Goal: Task Accomplishment & Management: Manage account settings

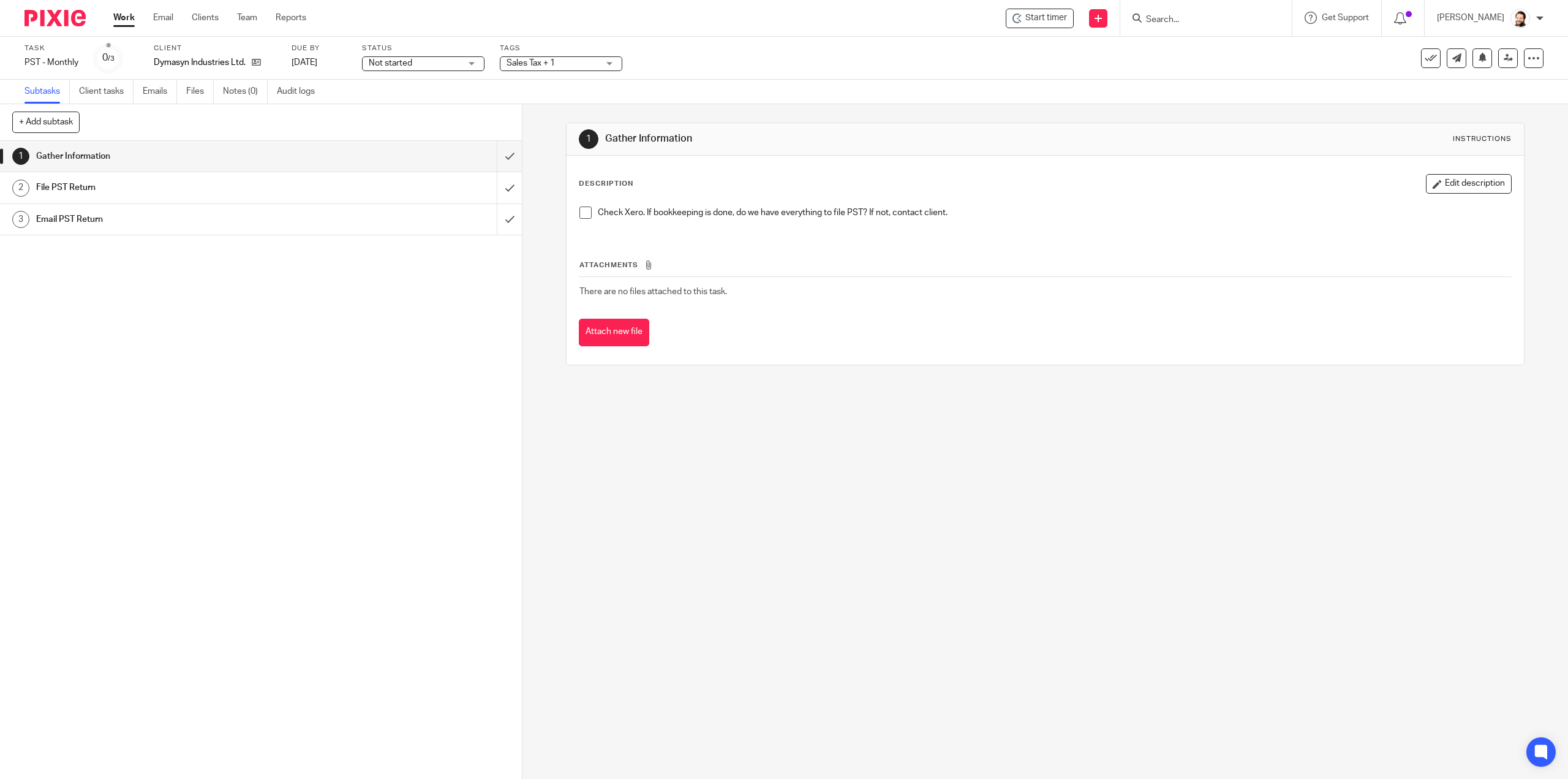
click at [587, 212] on span at bounding box center [586, 213] width 13 height 13
click at [491, 158] on input "submit" at bounding box center [261, 156] width 522 height 31
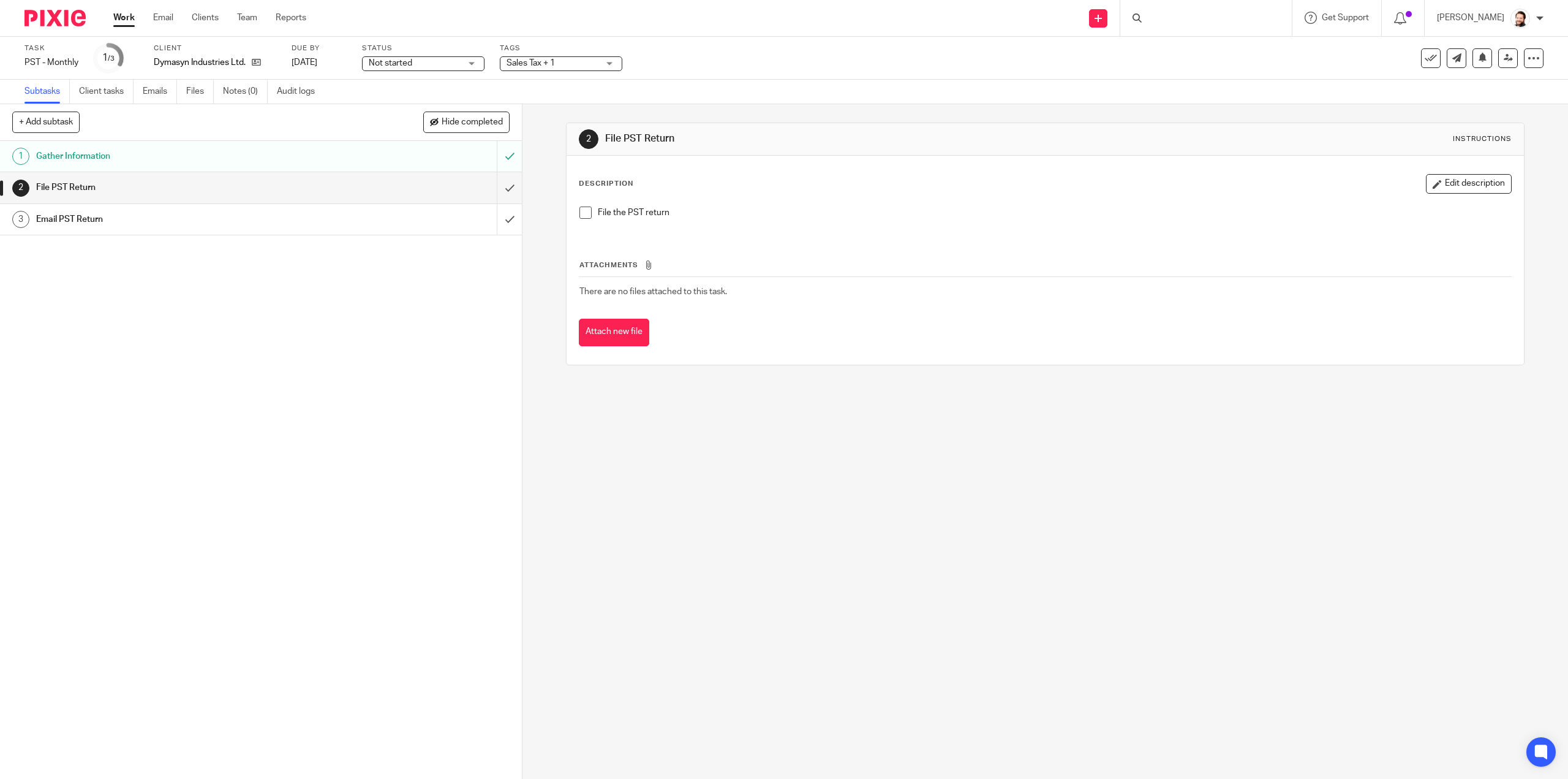
click at [581, 218] on span at bounding box center [586, 213] width 13 height 13
click at [506, 184] on input "submit" at bounding box center [261, 187] width 522 height 31
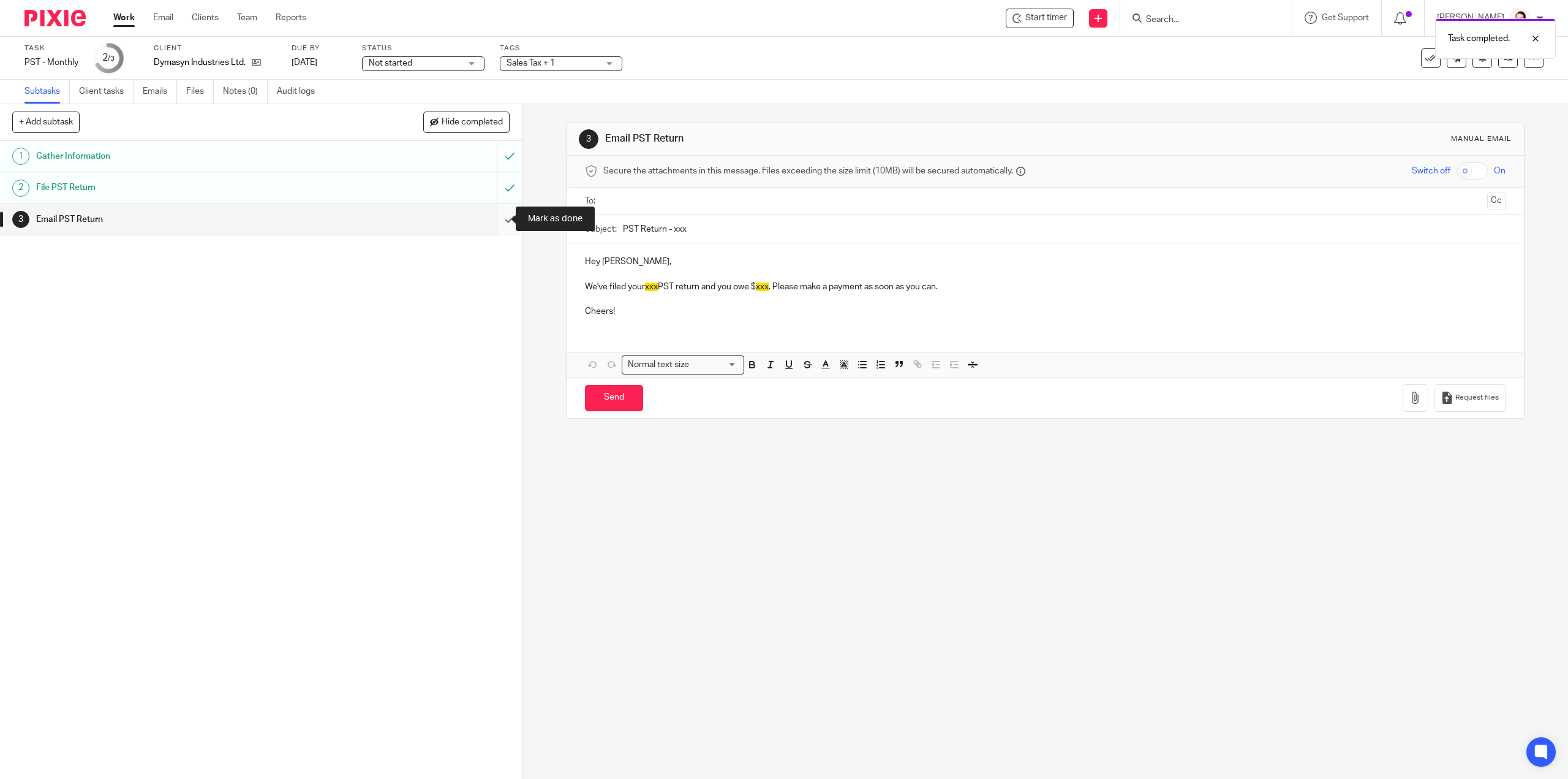
click at [494, 226] on input "submit" at bounding box center [261, 219] width 522 height 31
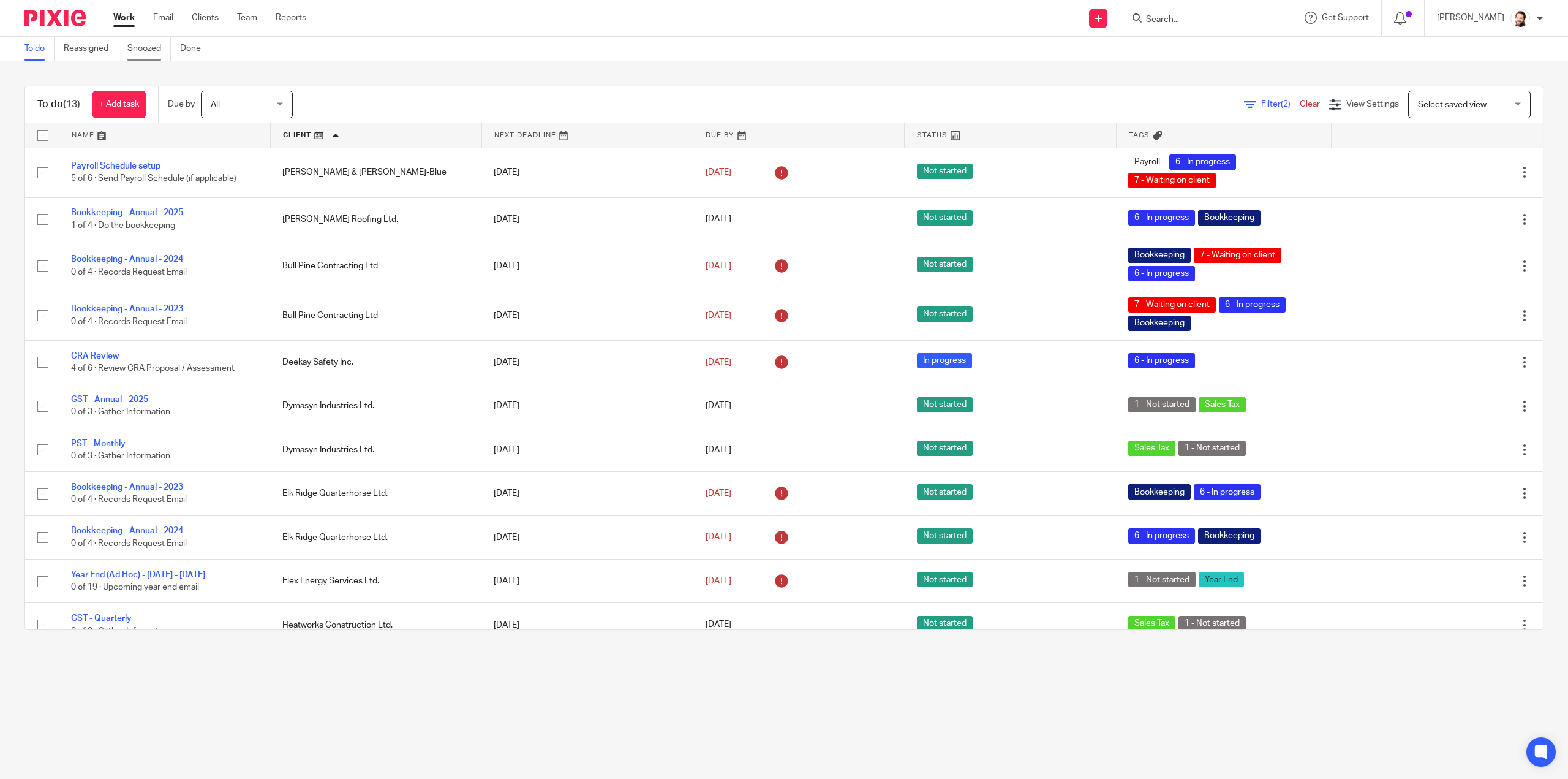
scroll to position [102, 0]
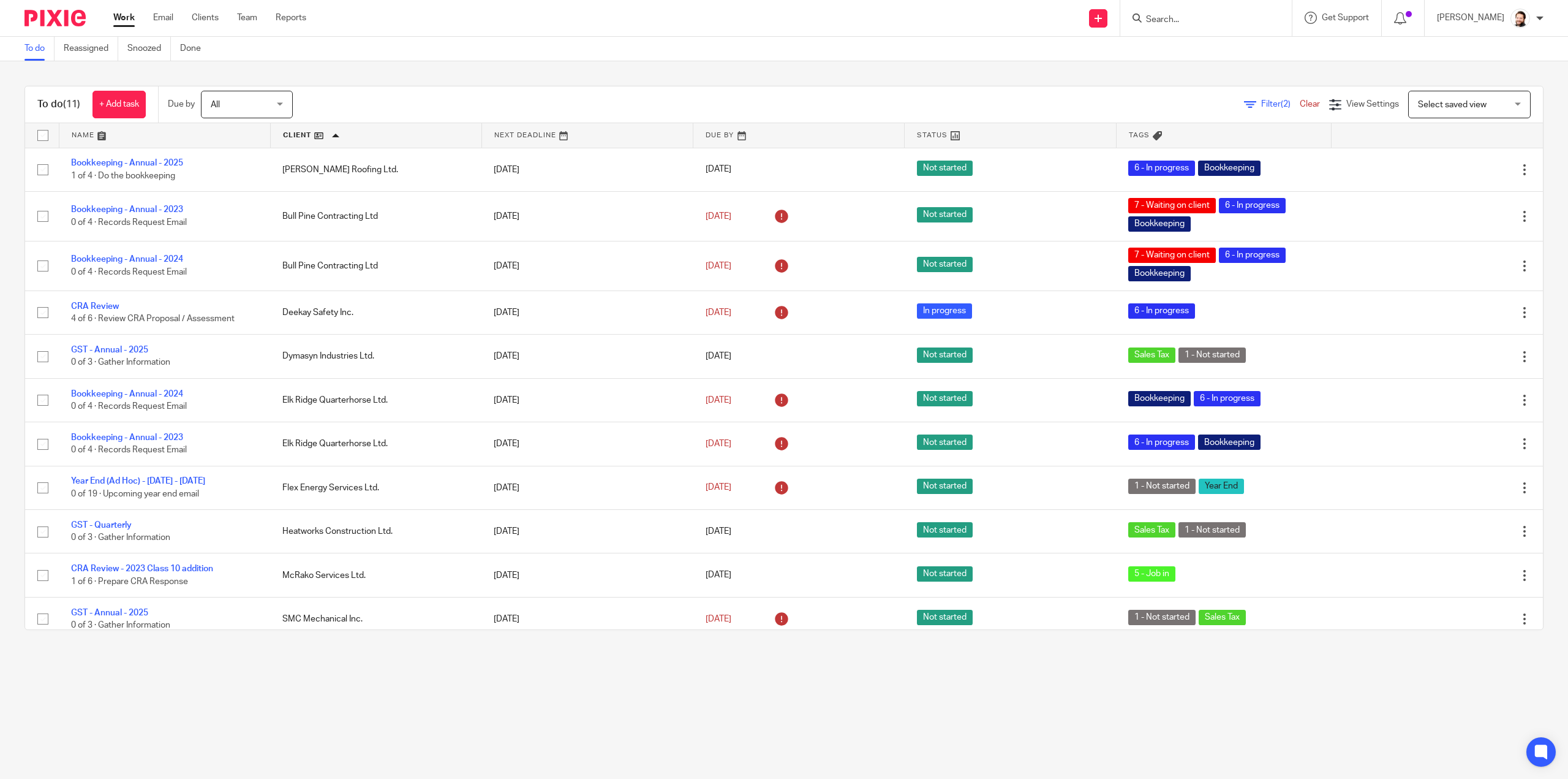
click at [1235, 97] on div "Filter (2) Clear View Settings View Settings (2) Filters Clear Save Manage save…" at bounding box center [928, 104] width 1229 height 27
click at [1244, 106] on icon at bounding box center [1250, 105] width 13 height 13
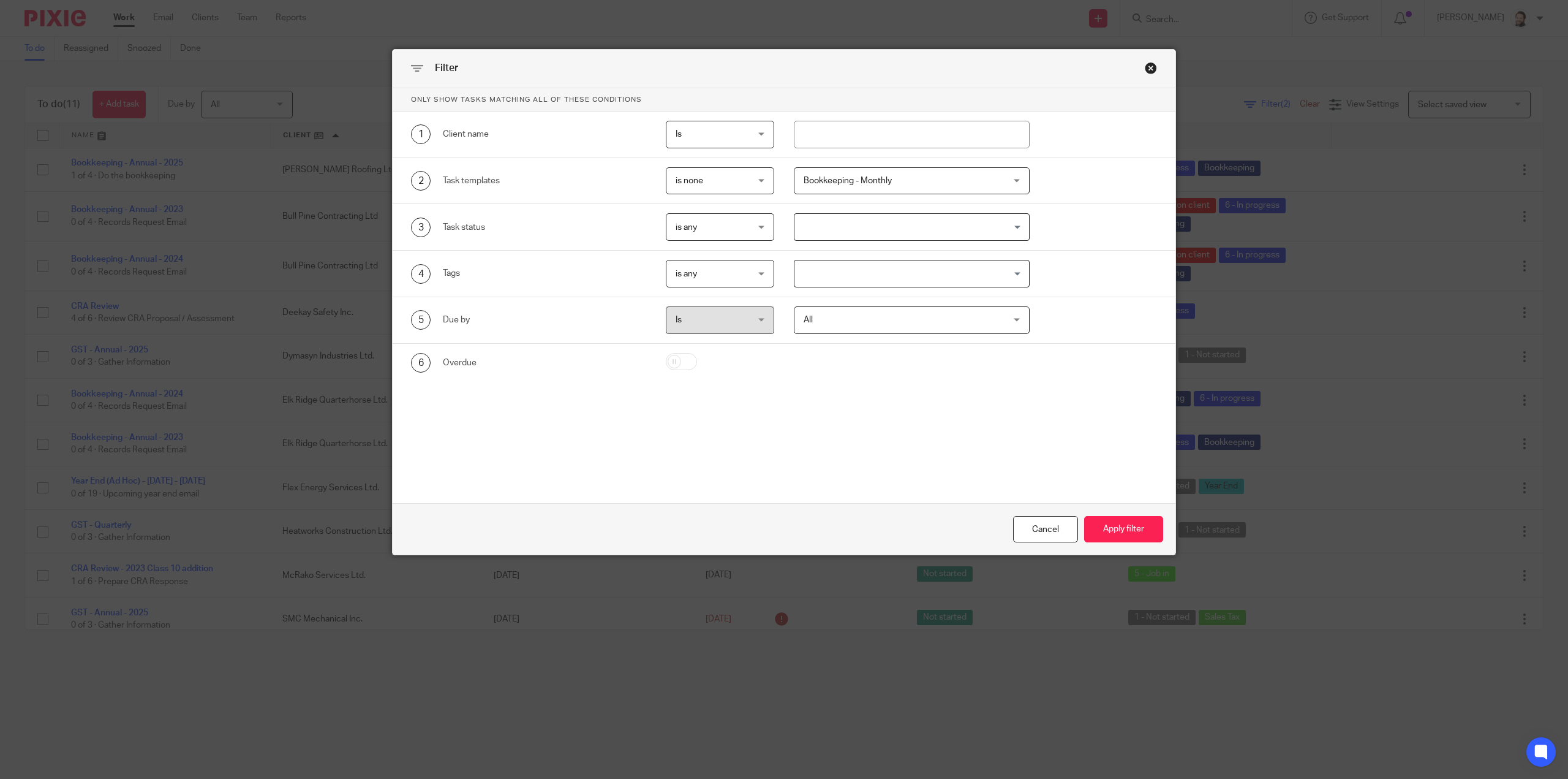
click at [769, 187] on div "is none is none" at bounding box center [720, 180] width 108 height 27
click at [740, 210] on li "is any" at bounding box center [715, 206] width 107 height 25
drag, startPoint x: 1119, startPoint y: 527, endPoint x: 1088, endPoint y: 518, distance: 32.3
click at [1118, 527] on button "Apply filter" at bounding box center [1123, 529] width 79 height 27
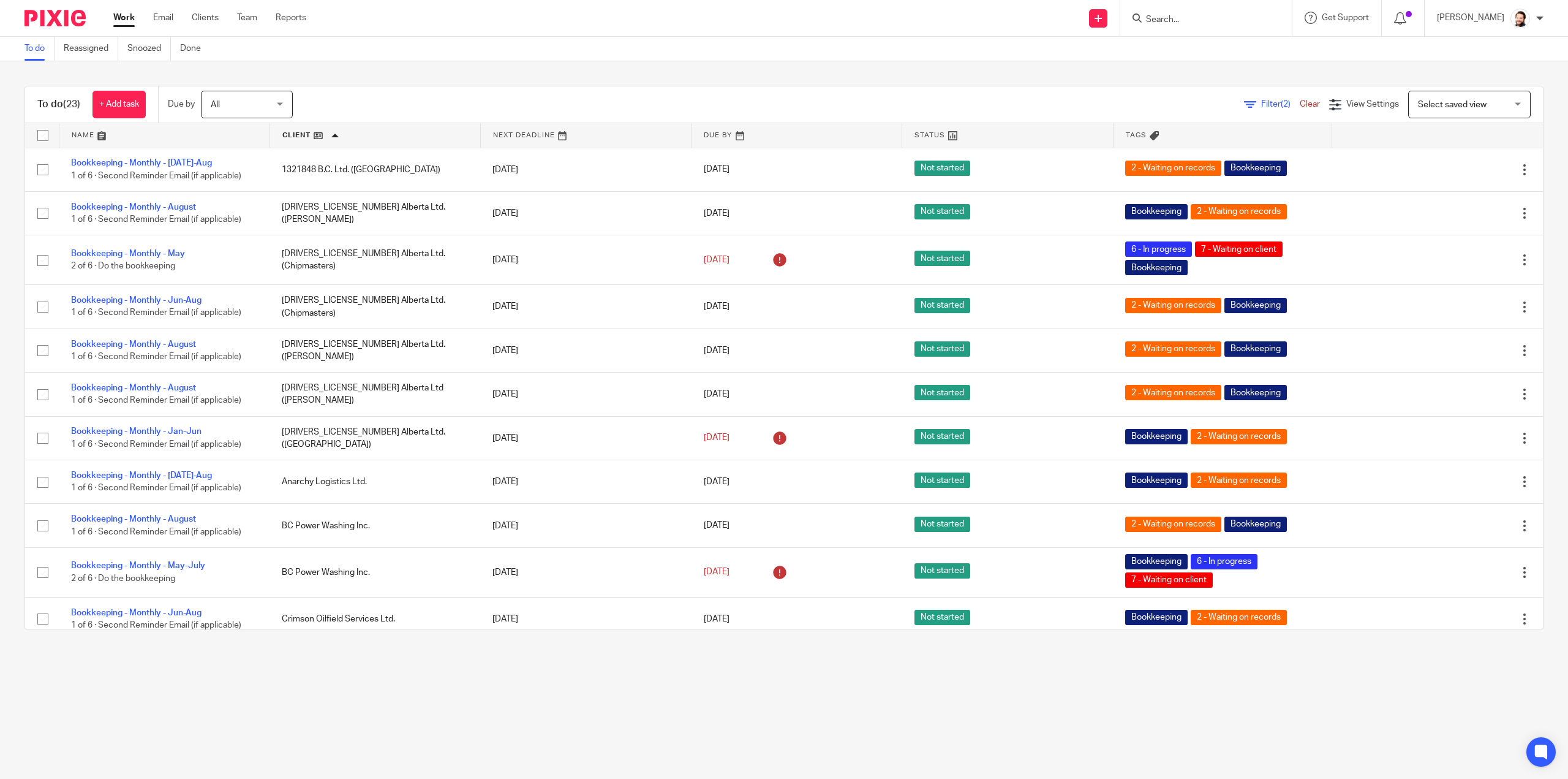
click at [1199, 24] on input "Search" at bounding box center [1200, 20] width 110 height 11
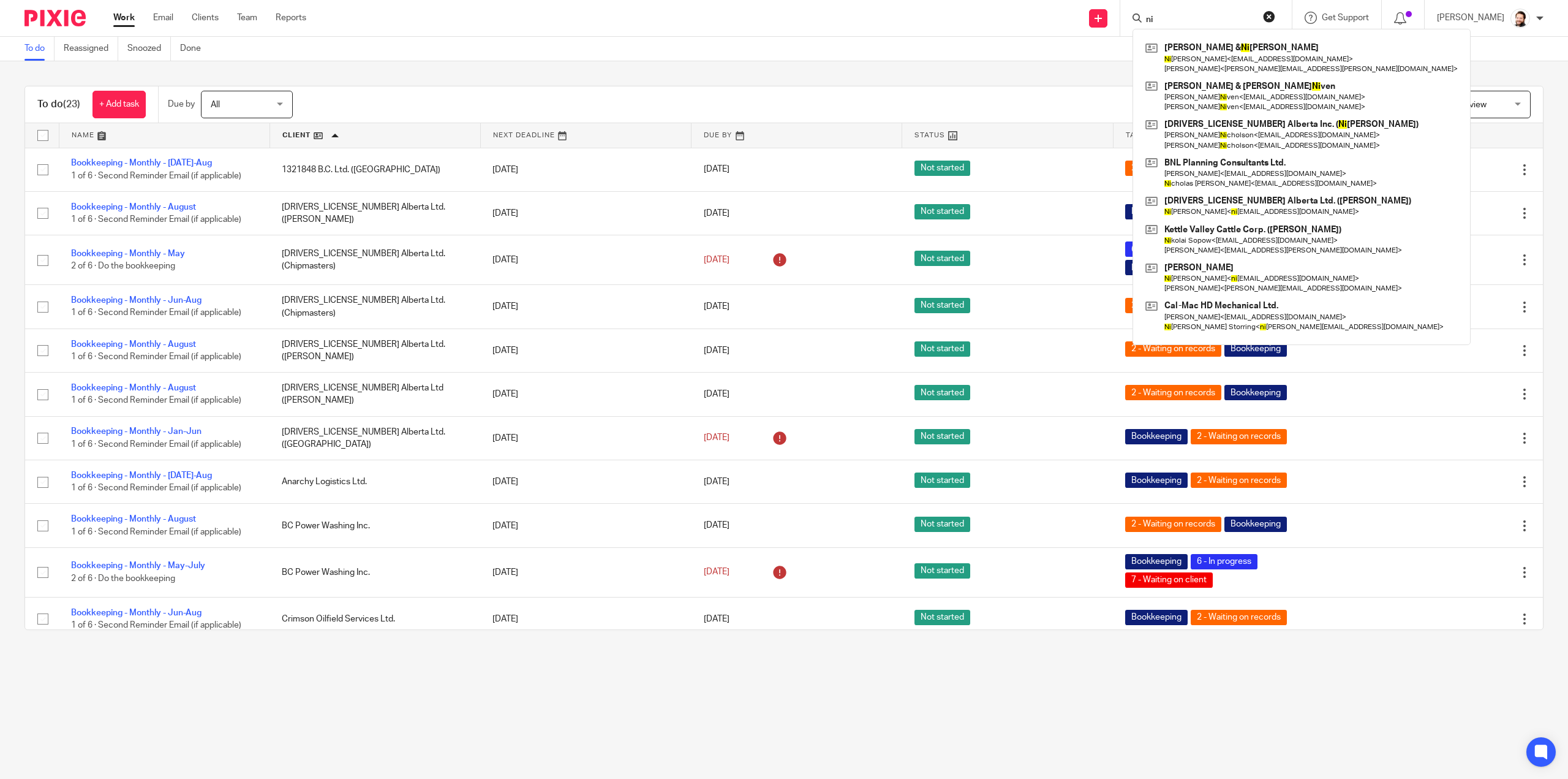
type input "n"
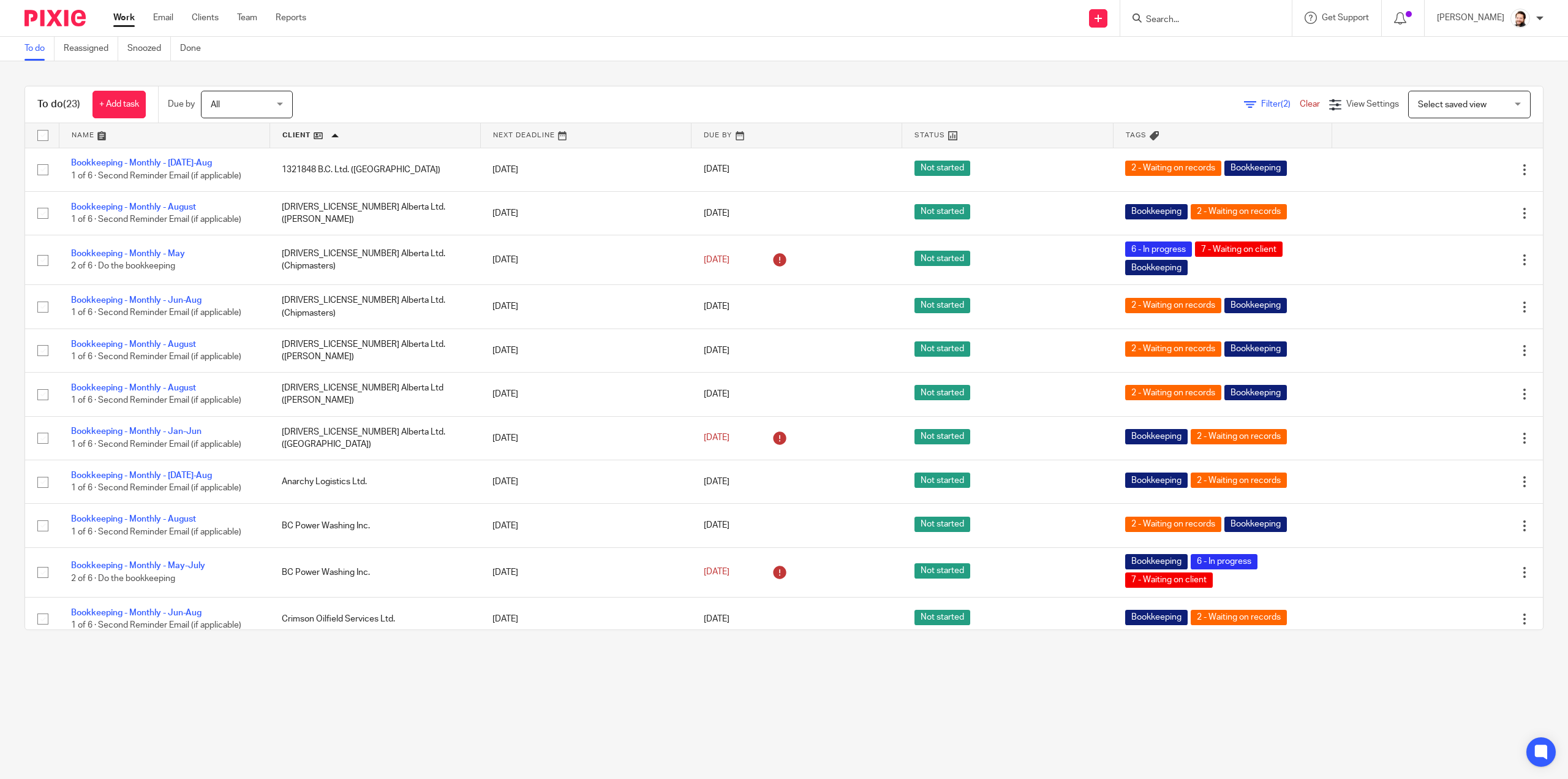
click at [723, 47] on div "To do Reassigned Snoozed Done" at bounding box center [784, 49] width 1568 height 24
drag, startPoint x: 204, startPoint y: 25, endPoint x: 205, endPoint y: 18, distance: 7.1
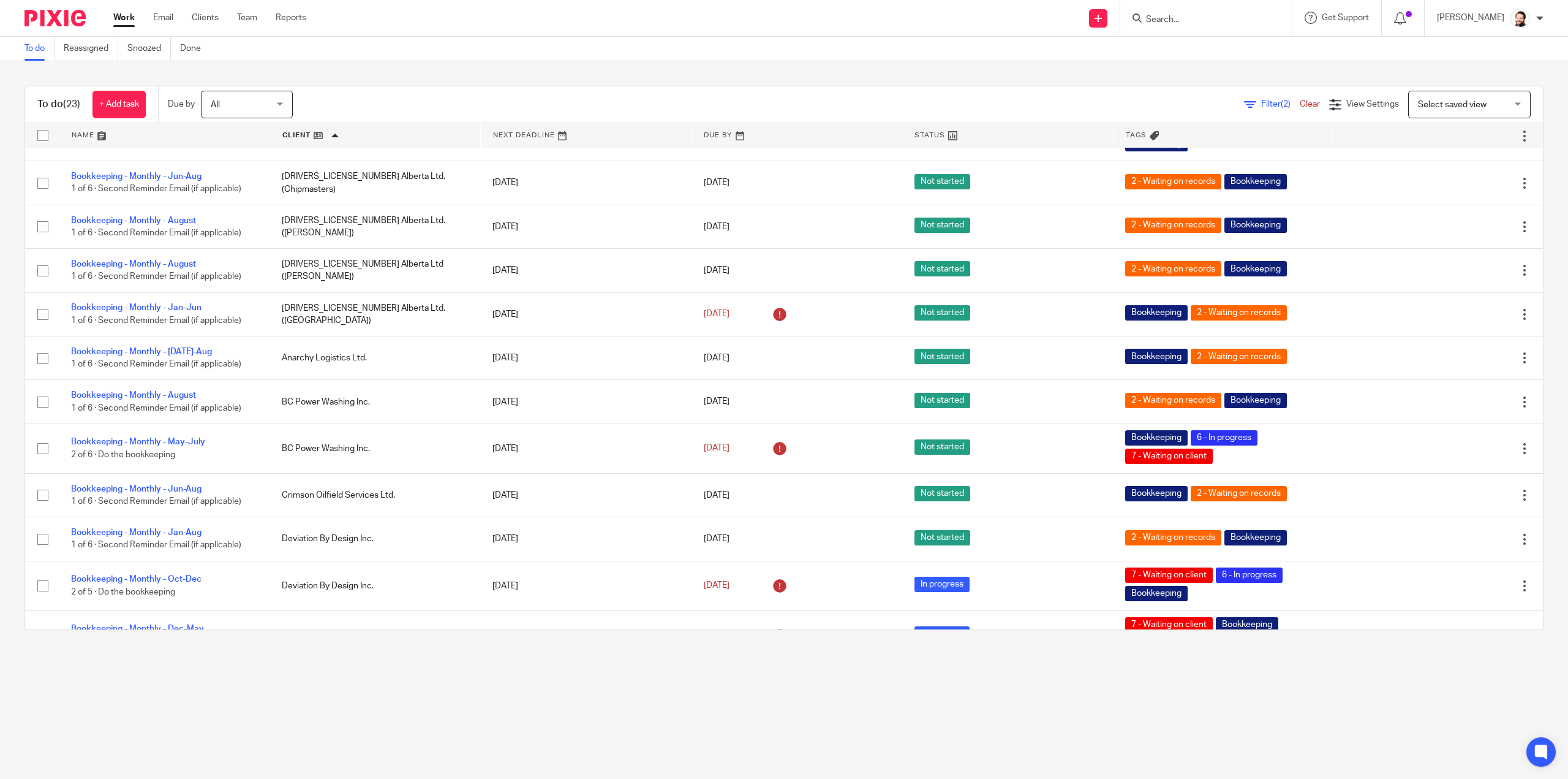
scroll to position [122, 0]
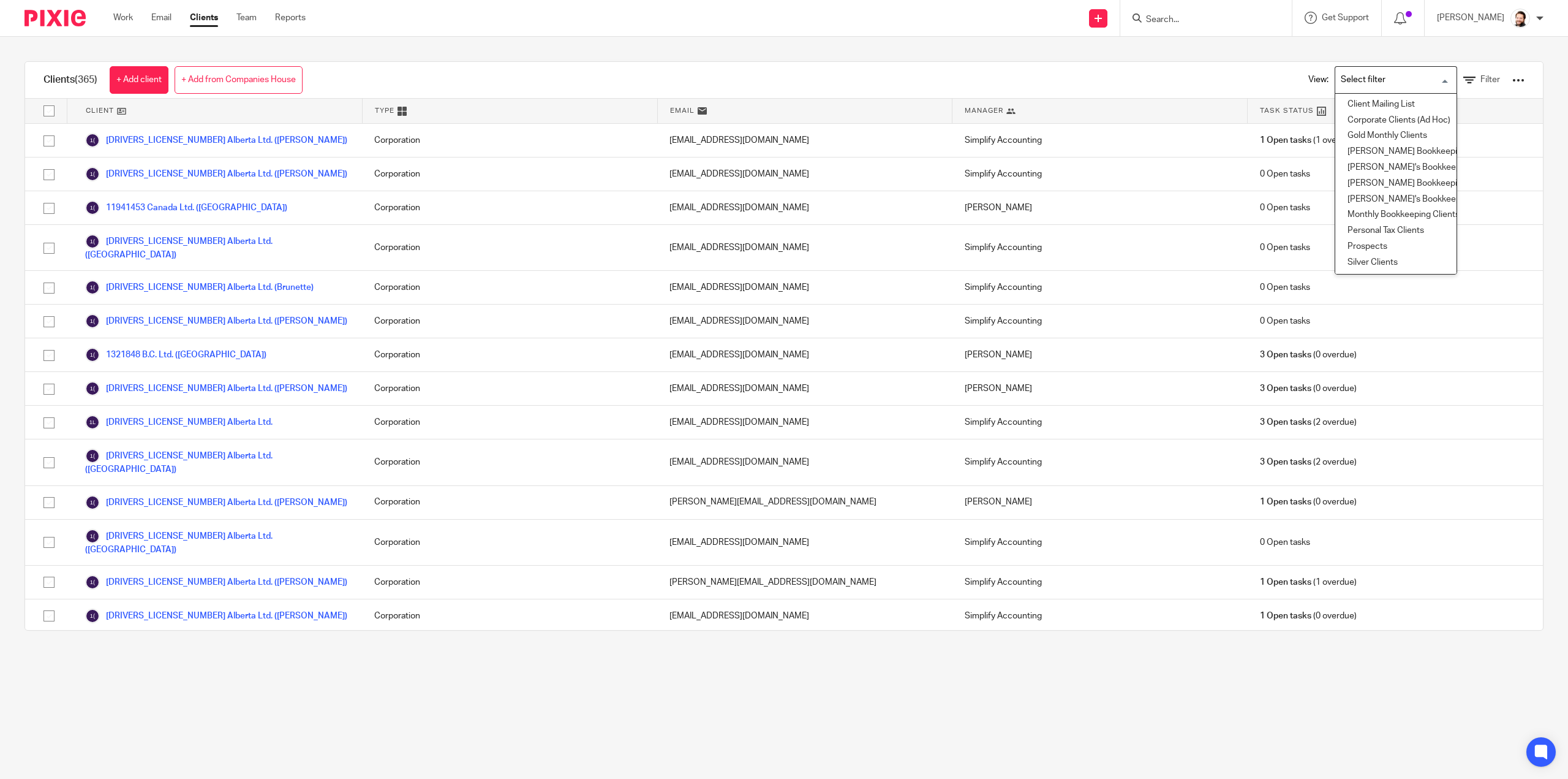
click at [1392, 76] on input "Search for option" at bounding box center [1393, 79] width 114 height 21
click at [1389, 78] on input "Search for option" at bounding box center [1393, 79] width 114 height 21
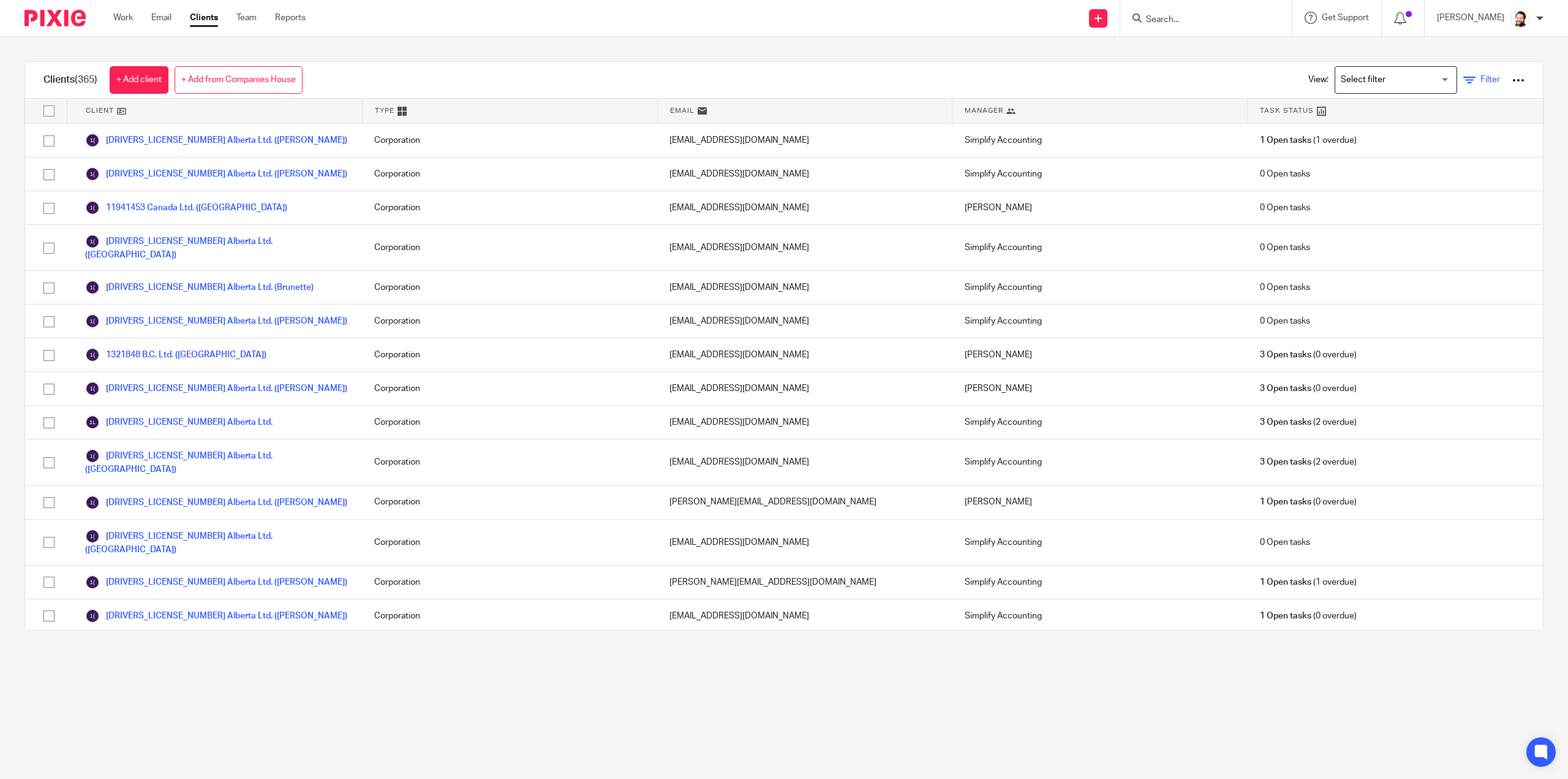
click at [1480, 83] on span "Filter" at bounding box center [1490, 79] width 20 height 9
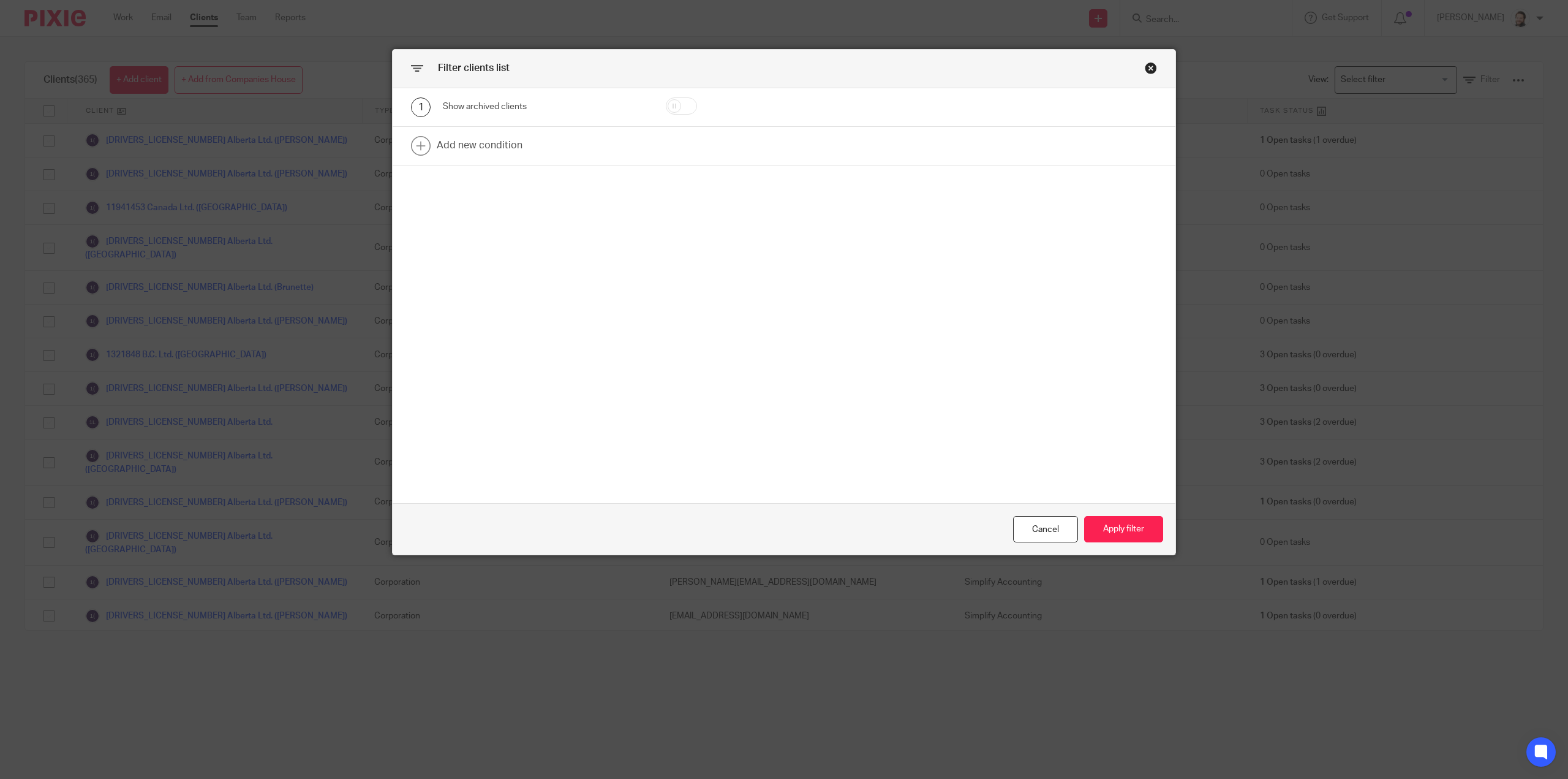
click at [662, 113] on div at bounding box center [710, 107] width 128 height 20
drag, startPoint x: 671, startPoint y: 105, endPoint x: 691, endPoint y: 125, distance: 28.3
click at [672, 105] on input "checkbox" at bounding box center [681, 106] width 31 height 17
checkbox input "true"
click at [1124, 534] on button "Apply filter" at bounding box center [1123, 529] width 79 height 27
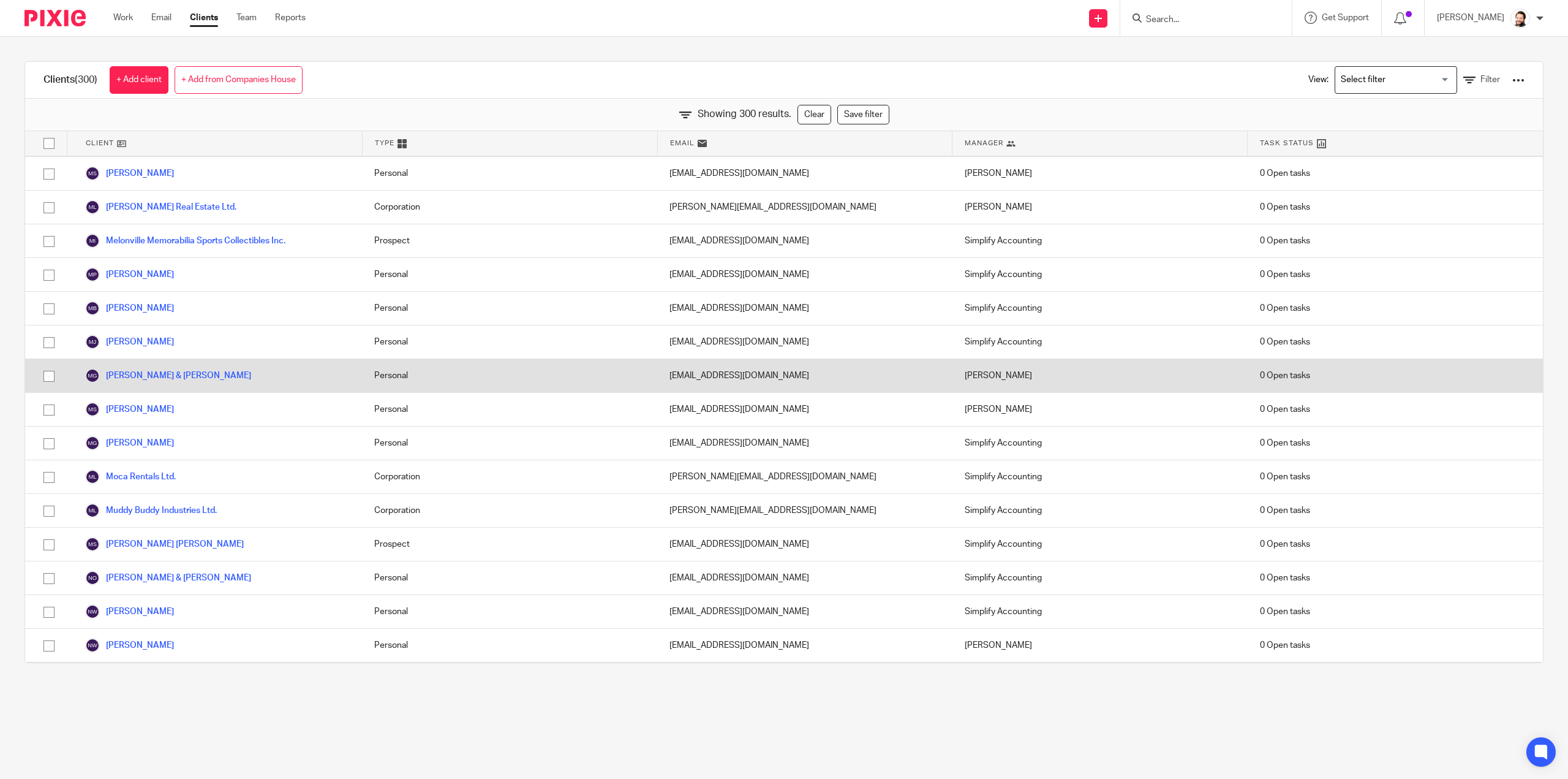
scroll to position [6987, 0]
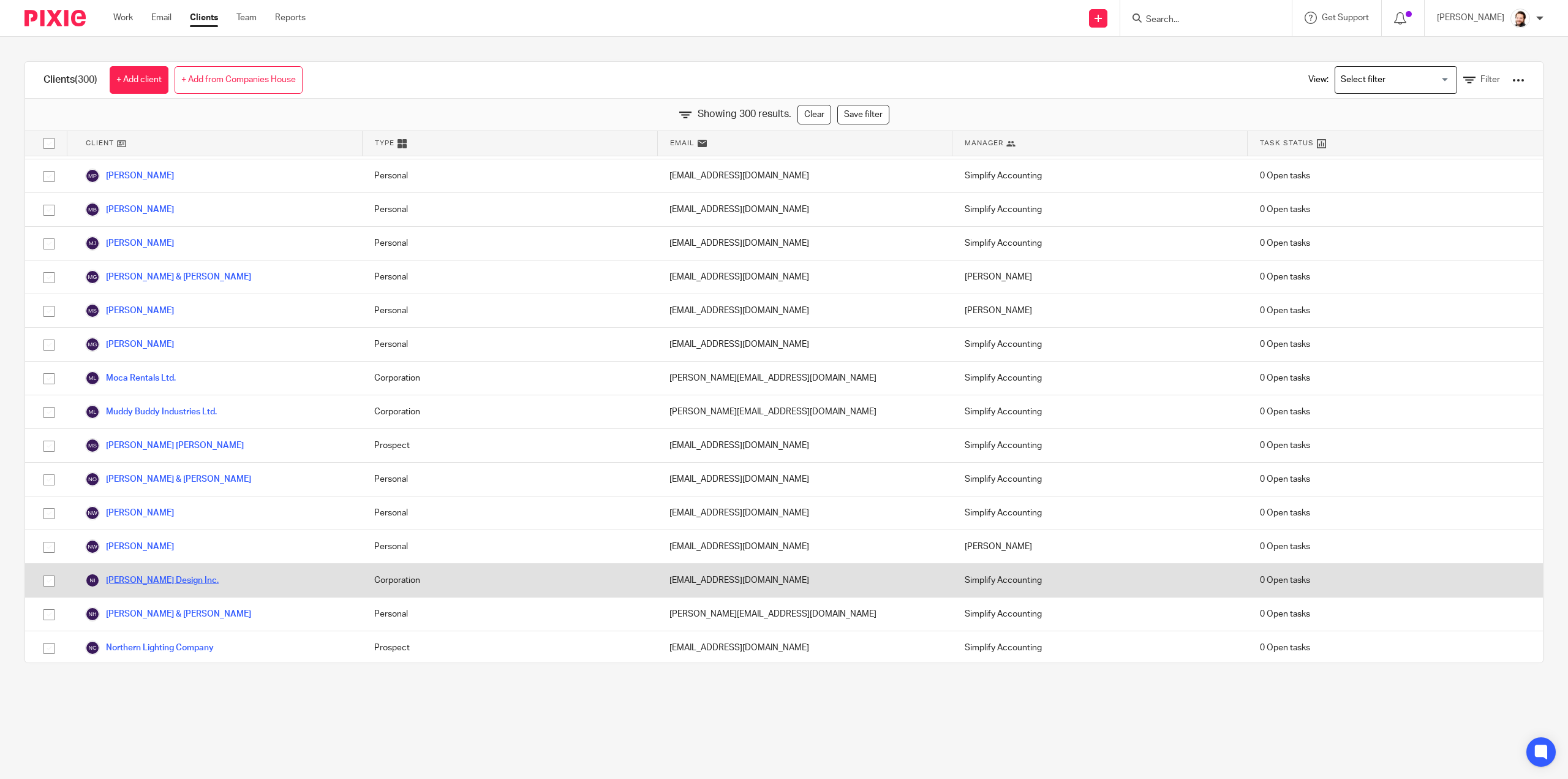
click at [178, 573] on link "[PERSON_NAME] Design Inc." at bounding box center [152, 580] width 133 height 15
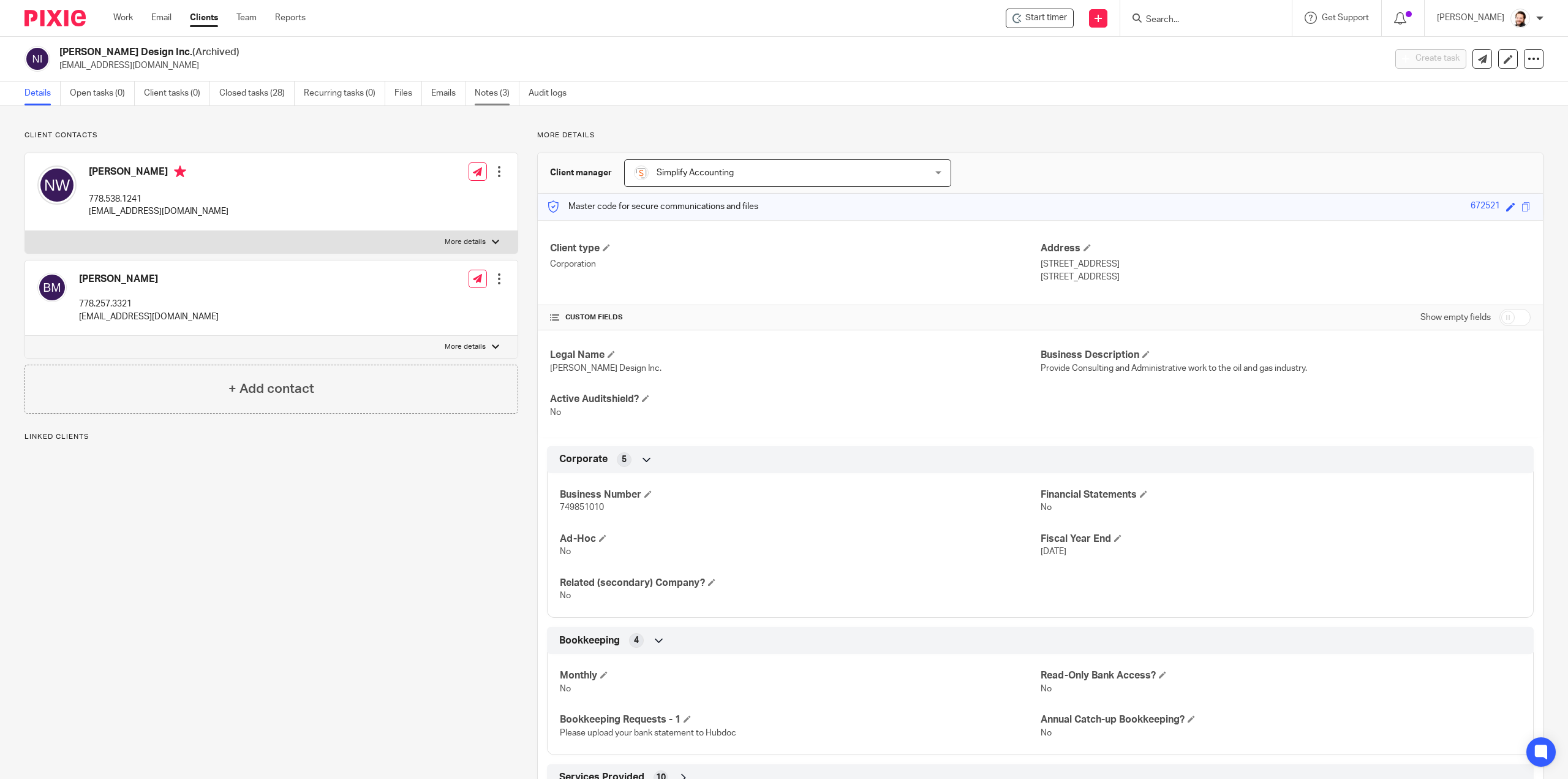
click at [513, 99] on link "Notes (3)" at bounding box center [497, 93] width 45 height 24
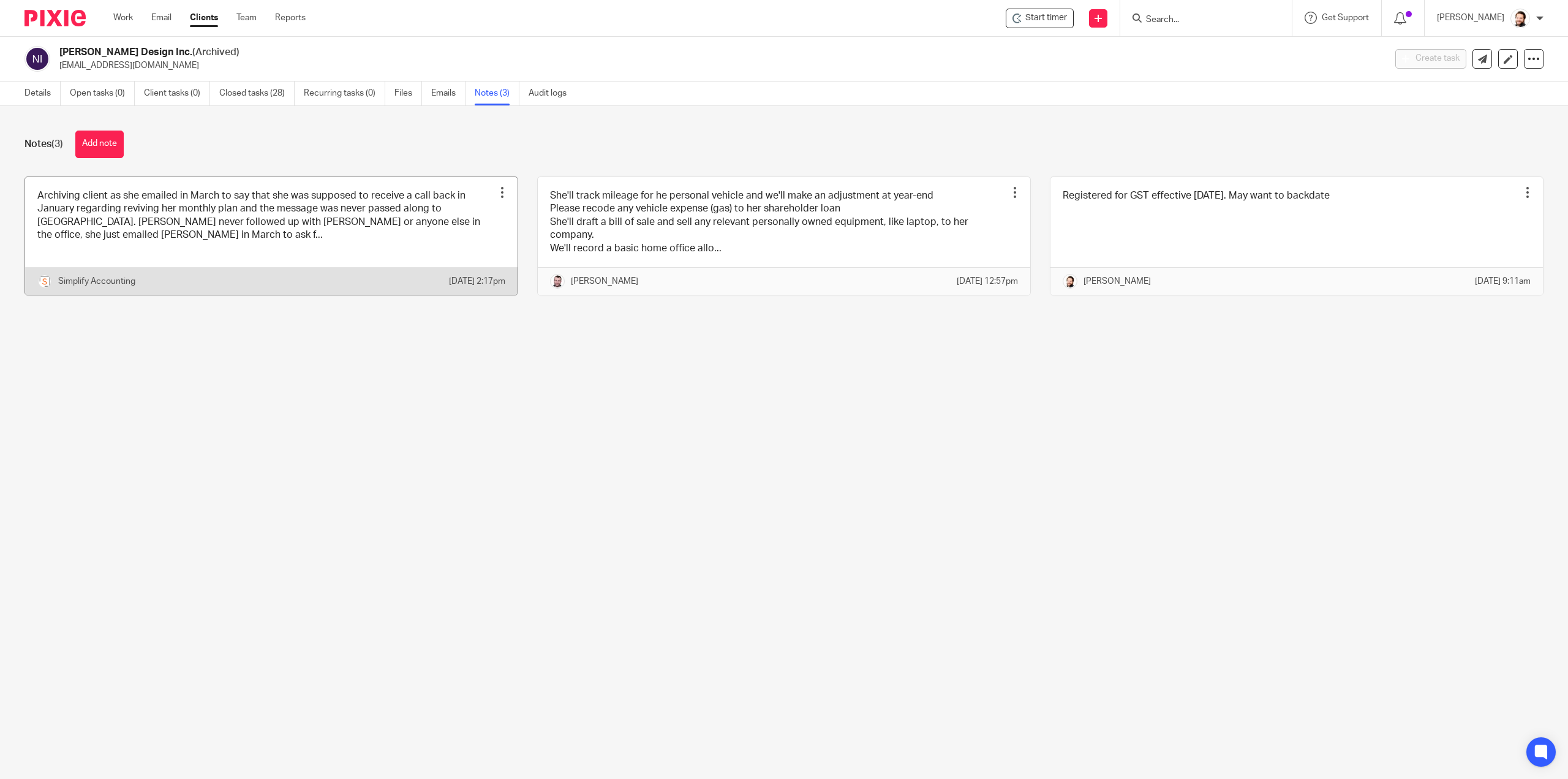
click at [143, 243] on link at bounding box center [271, 236] width 493 height 118
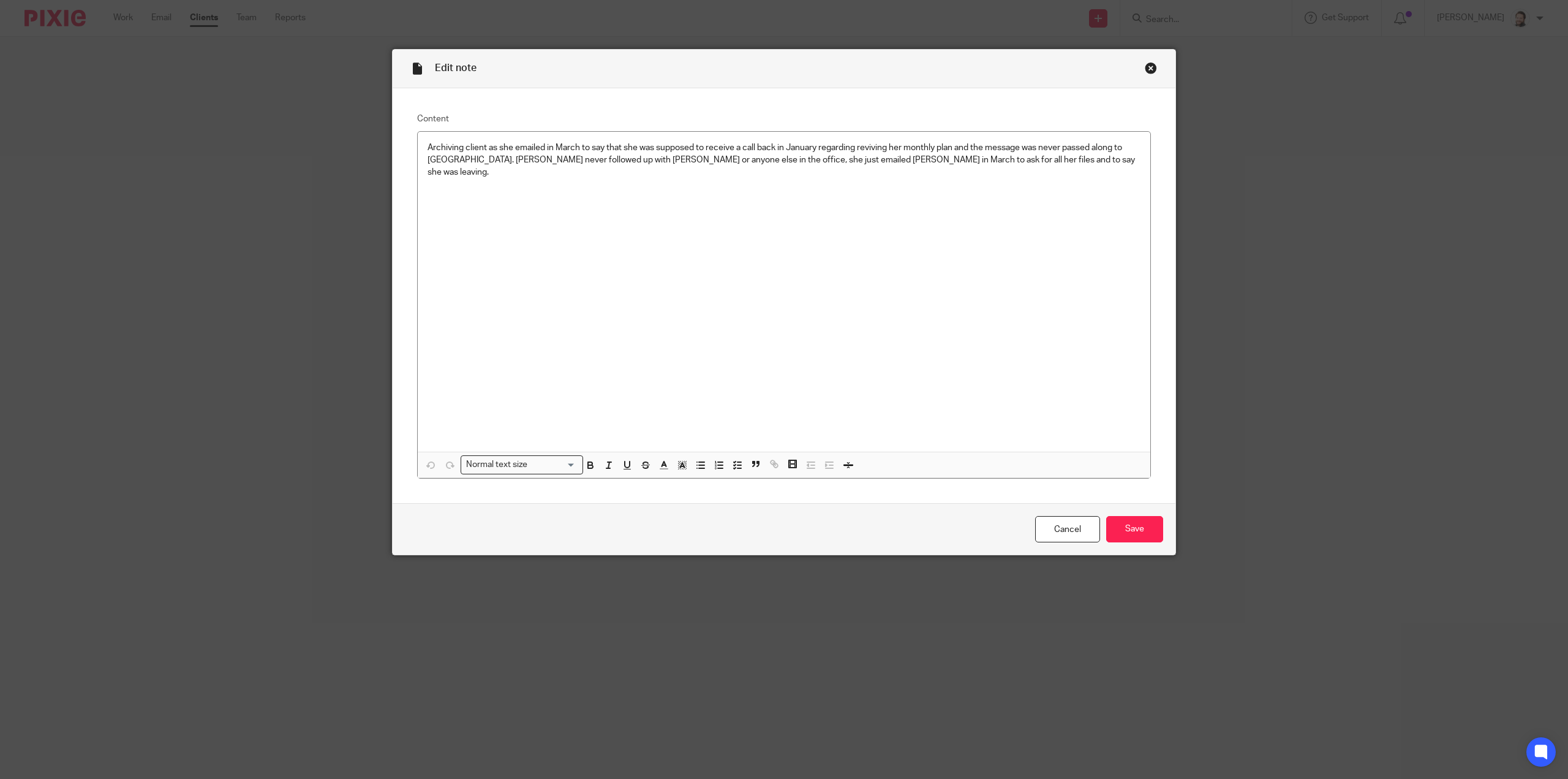
click at [1148, 73] on div "Close this dialog window" at bounding box center [1151, 68] width 13 height 13
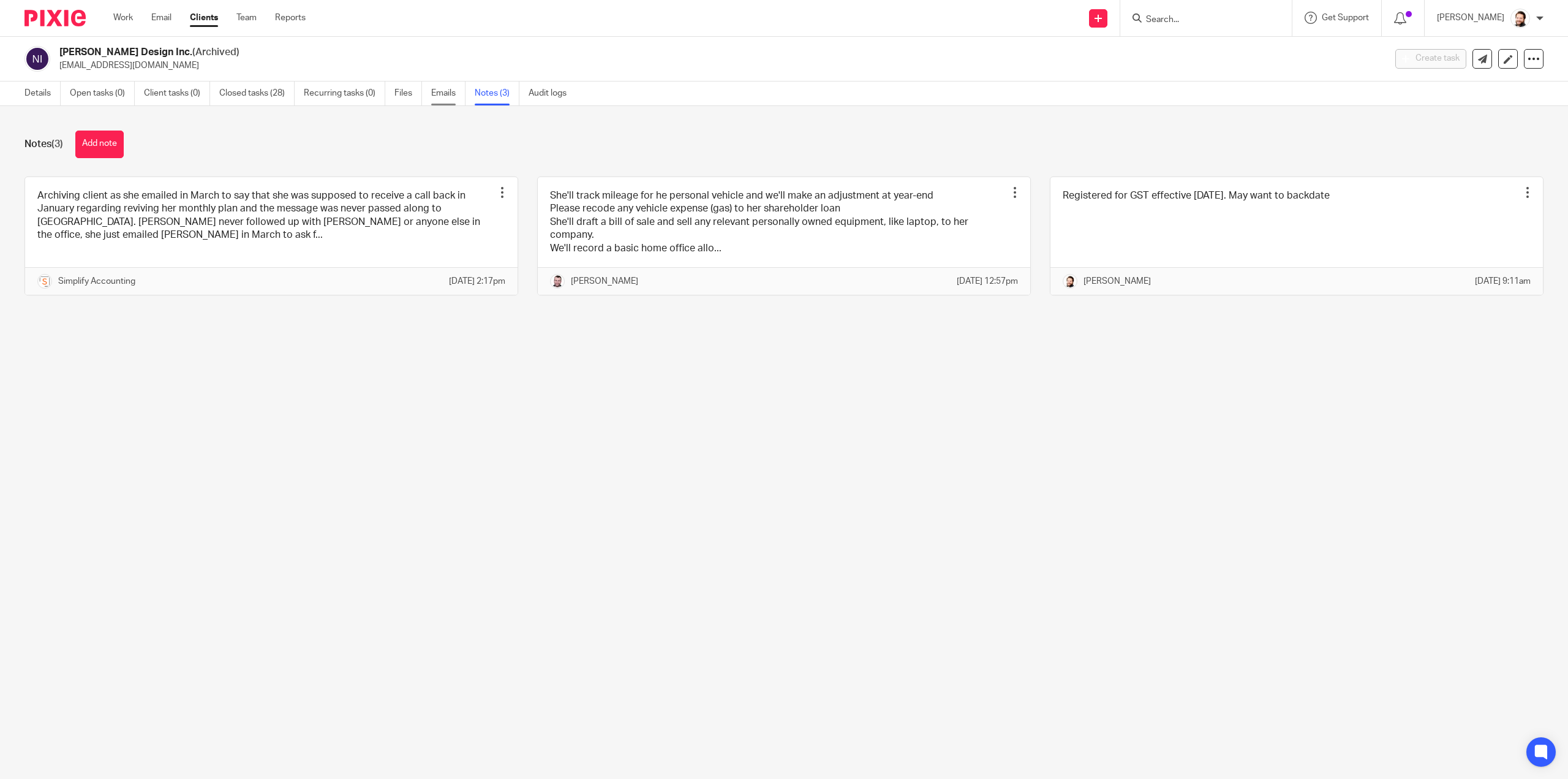
click at [436, 92] on link "Emails" at bounding box center [449, 93] width 34 height 24
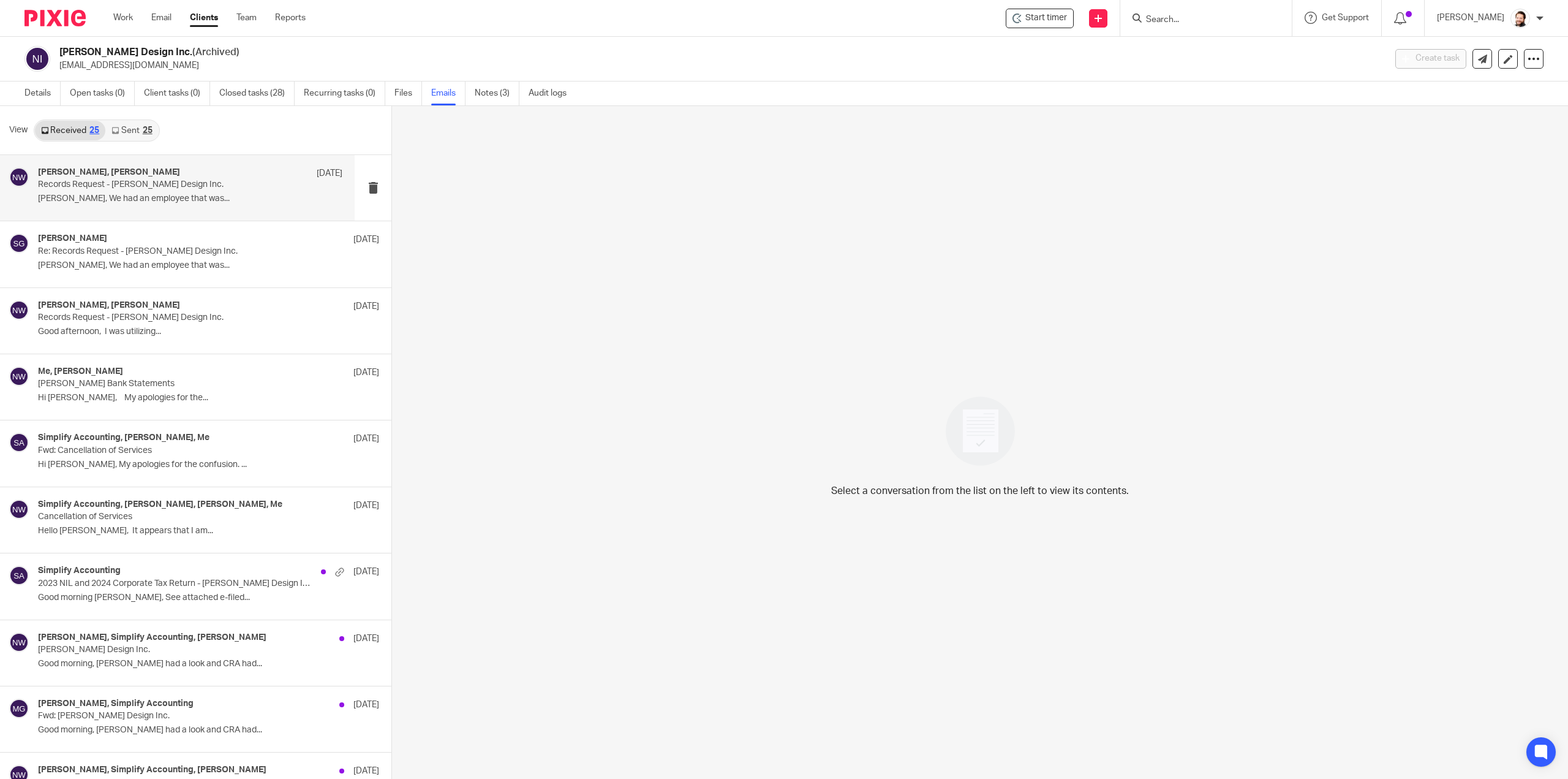
click at [219, 201] on p "Nicole, We had an employee that was..." at bounding box center [190, 198] width 305 height 10
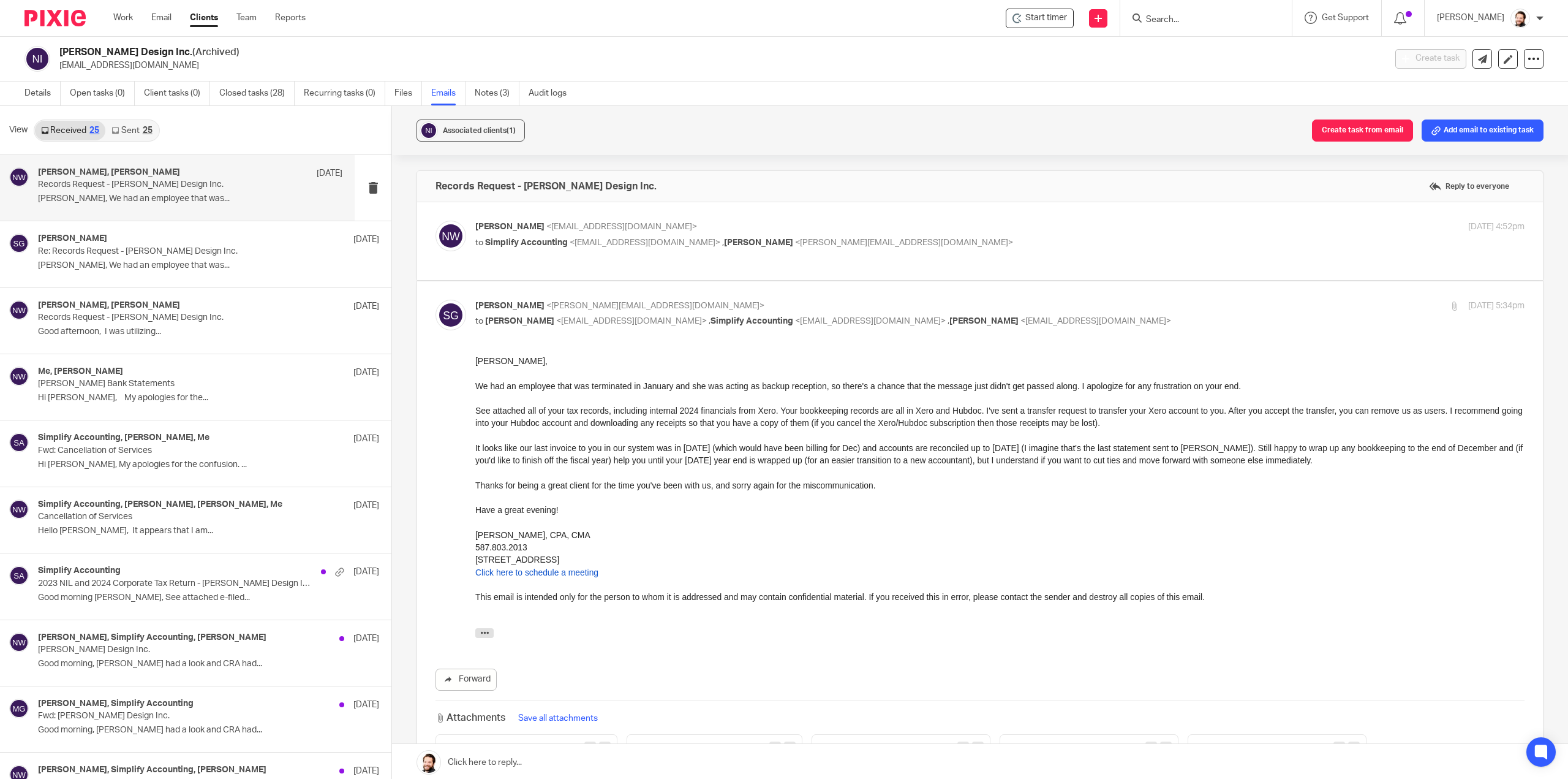
click at [550, 271] on label at bounding box center [980, 241] width 1125 height 78
click at [435, 221] on input "checkbox" at bounding box center [435, 220] width 1 height 1
checkbox input "true"
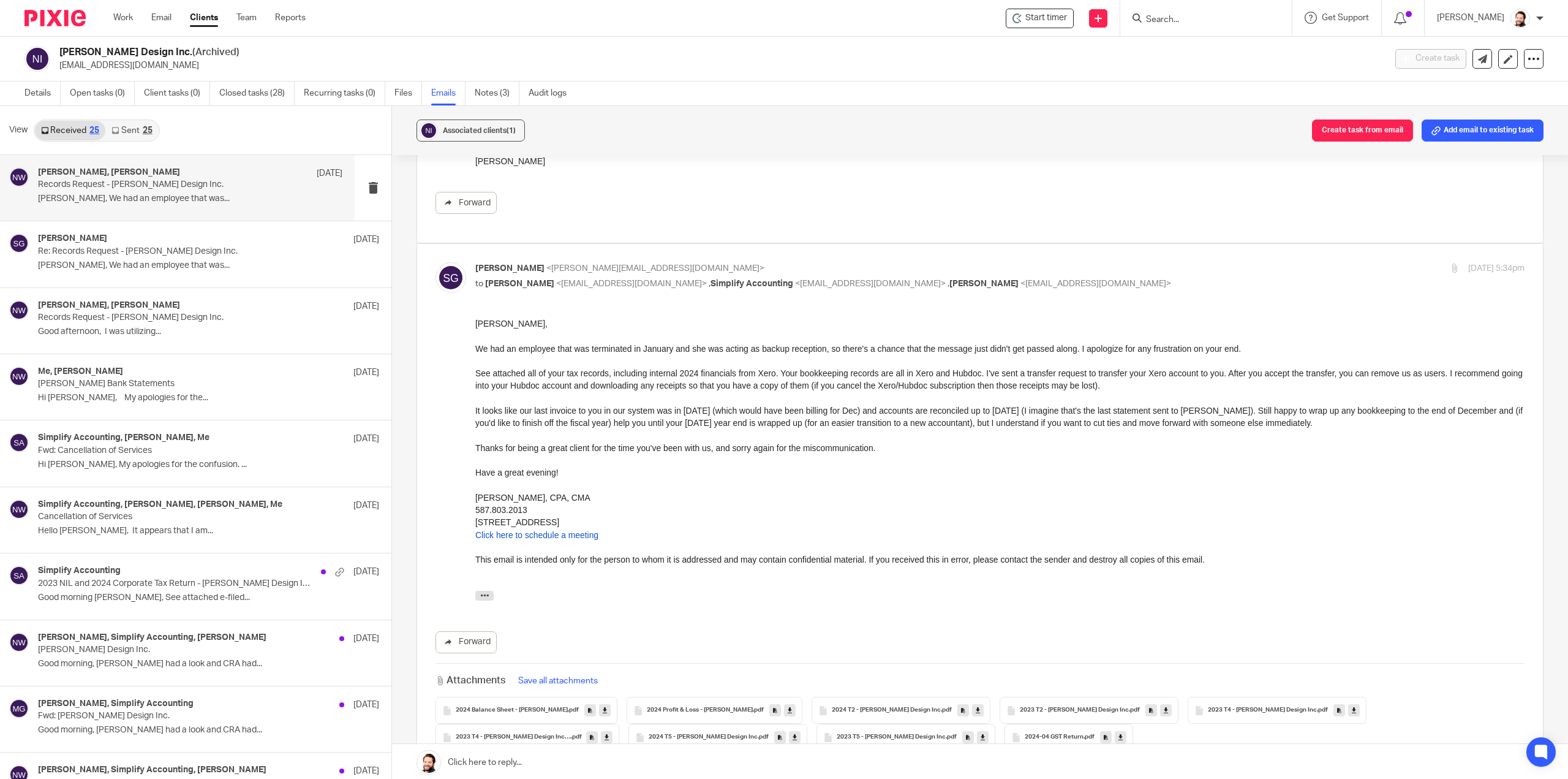
scroll to position [393, 0]
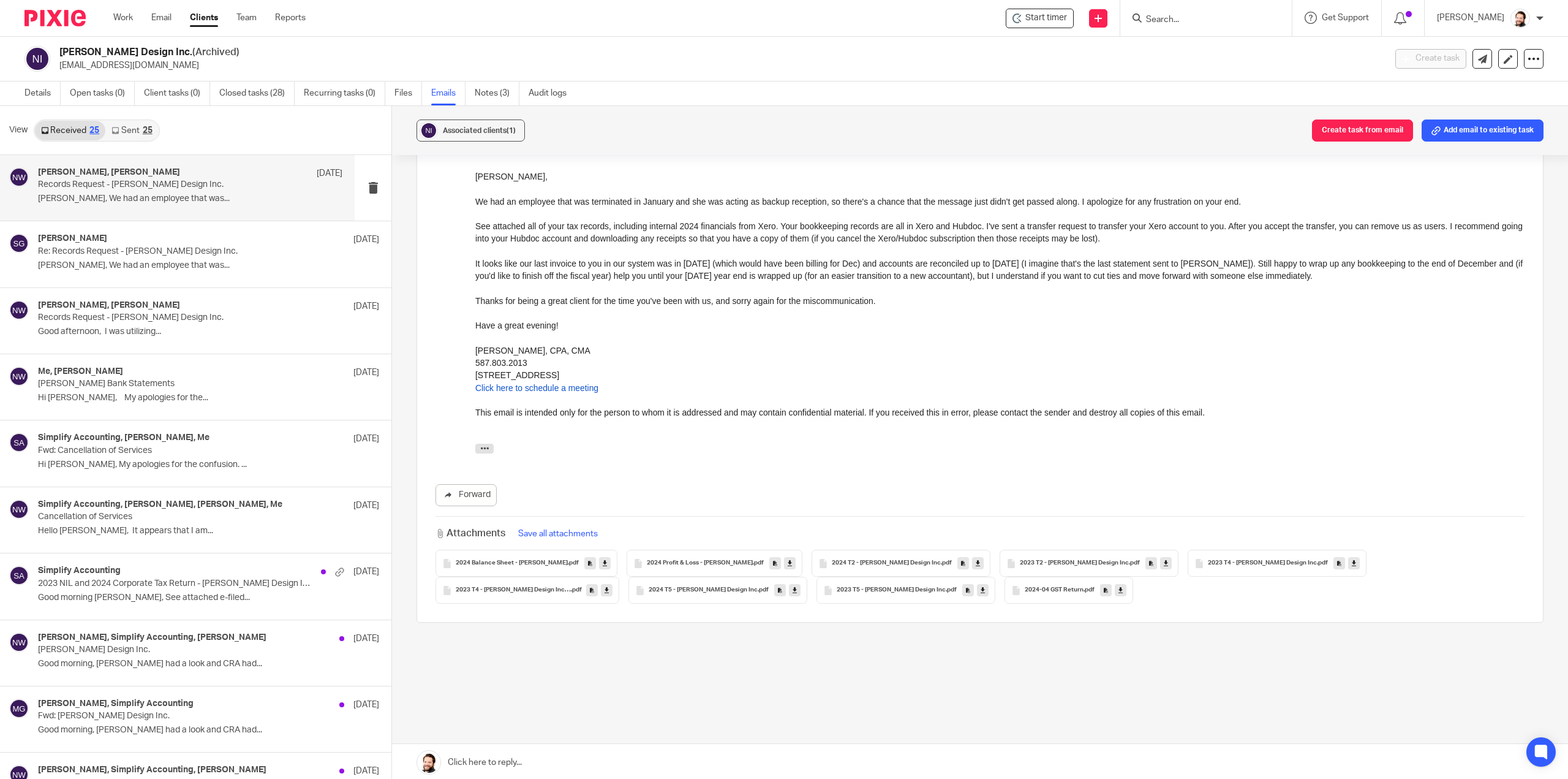
click at [128, 127] on link "Sent 25" at bounding box center [132, 130] width 52 height 20
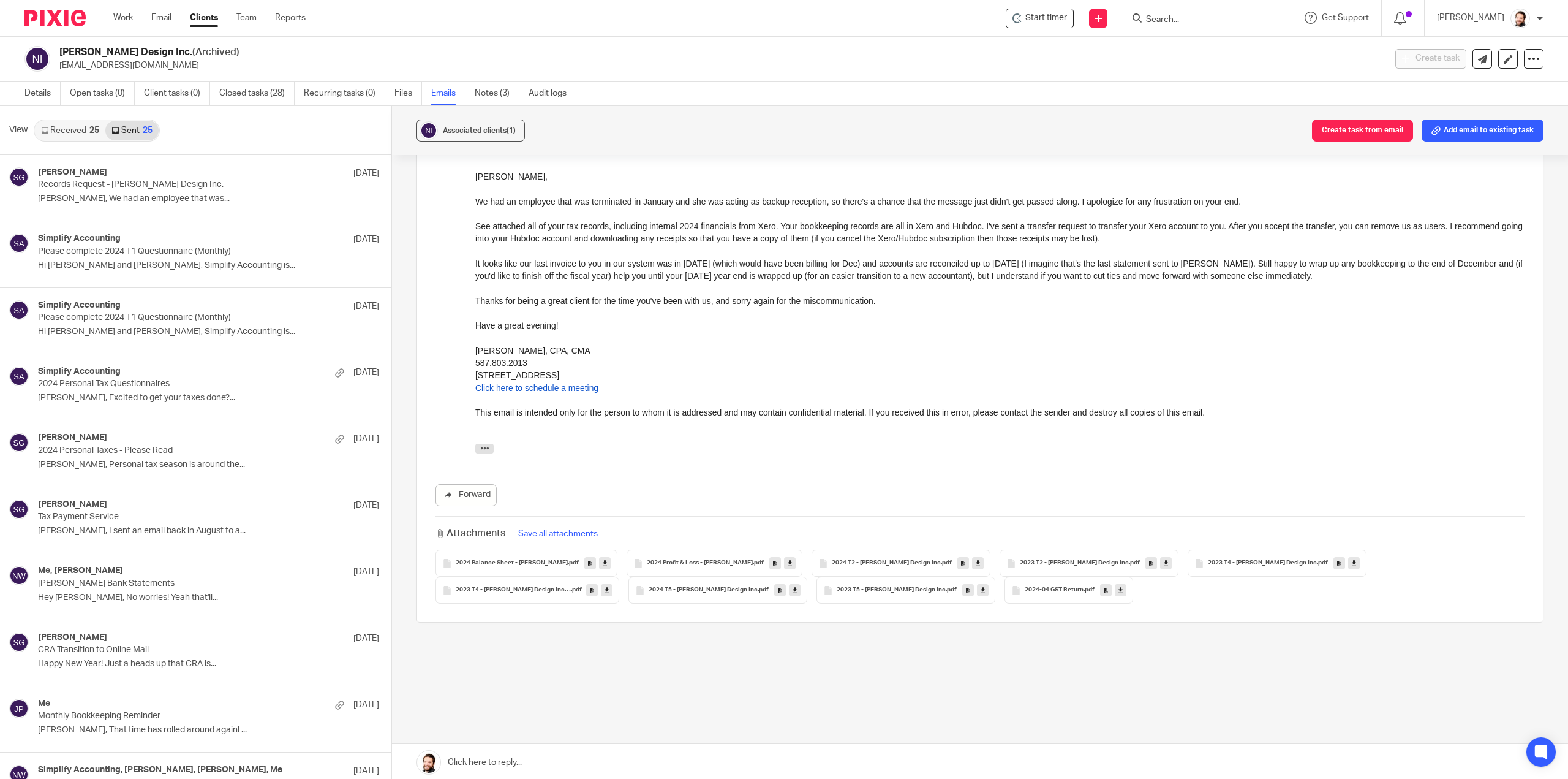
scroll to position [2, 0]
click at [59, 134] on link "Received 25" at bounding box center [70, 129] width 70 height 20
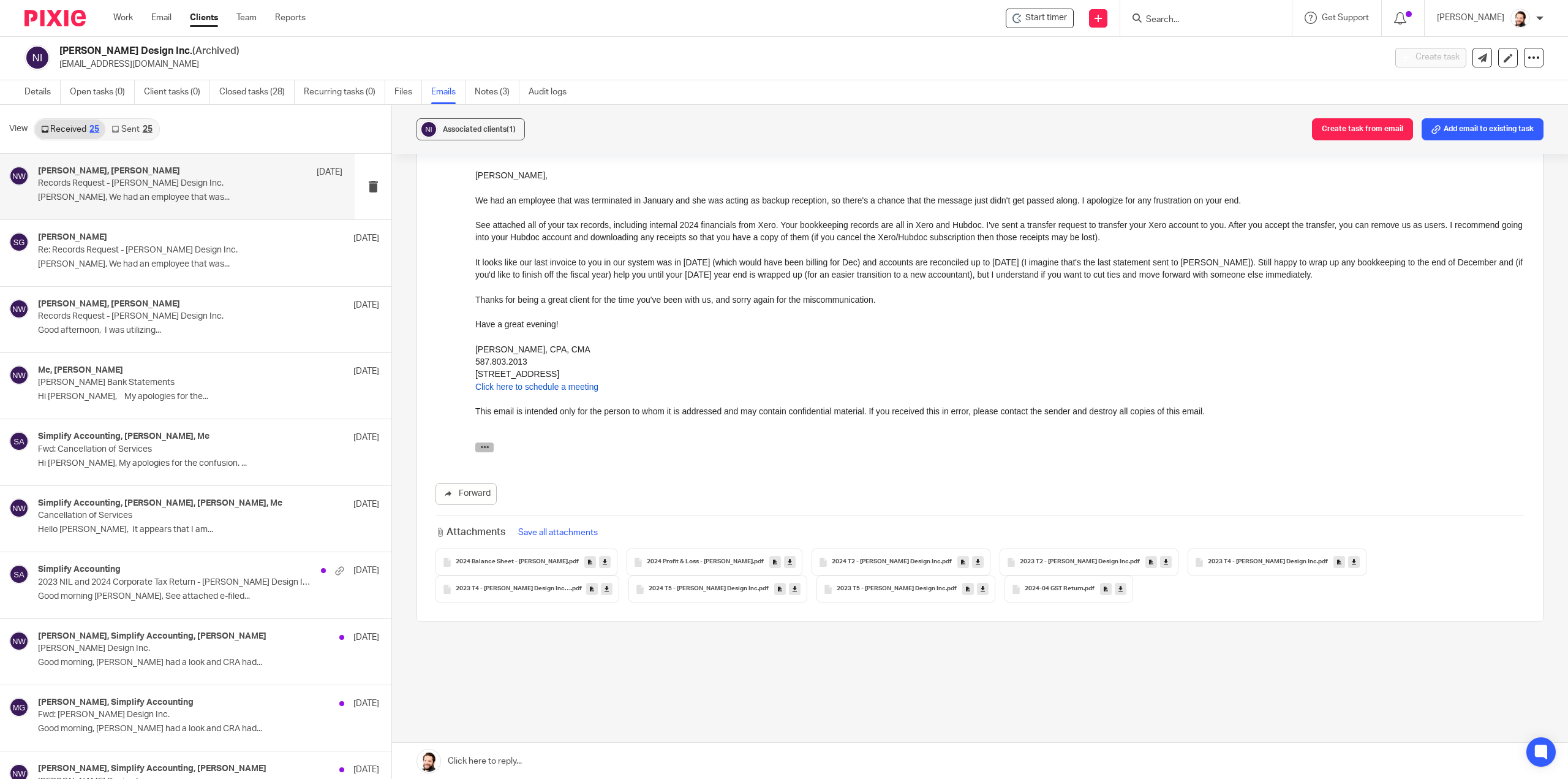
click at [482, 448] on icon "button" at bounding box center [485, 447] width 9 height 9
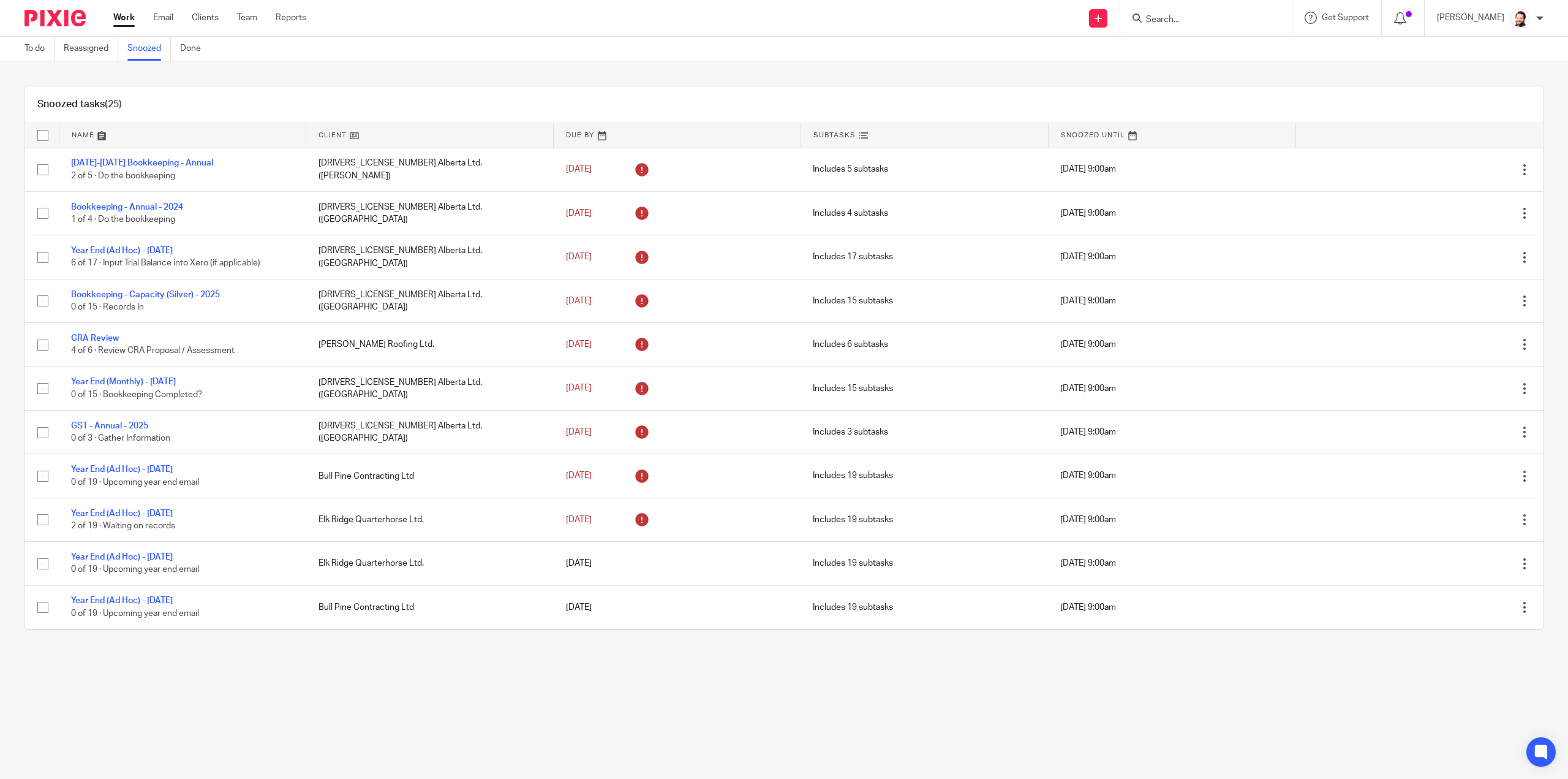
click at [339, 136] on link at bounding box center [429, 135] width 247 height 24
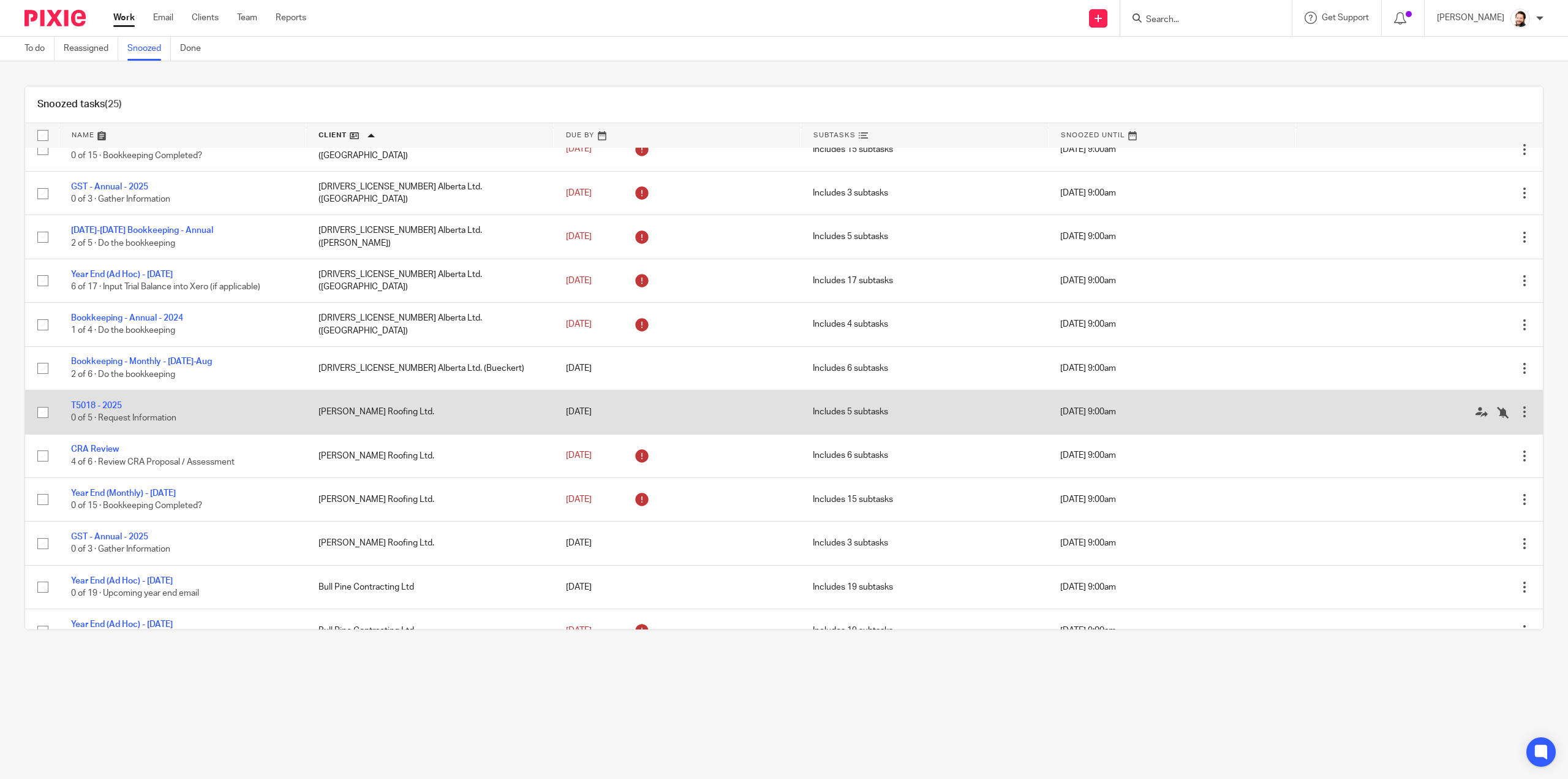
scroll to position [245, 0]
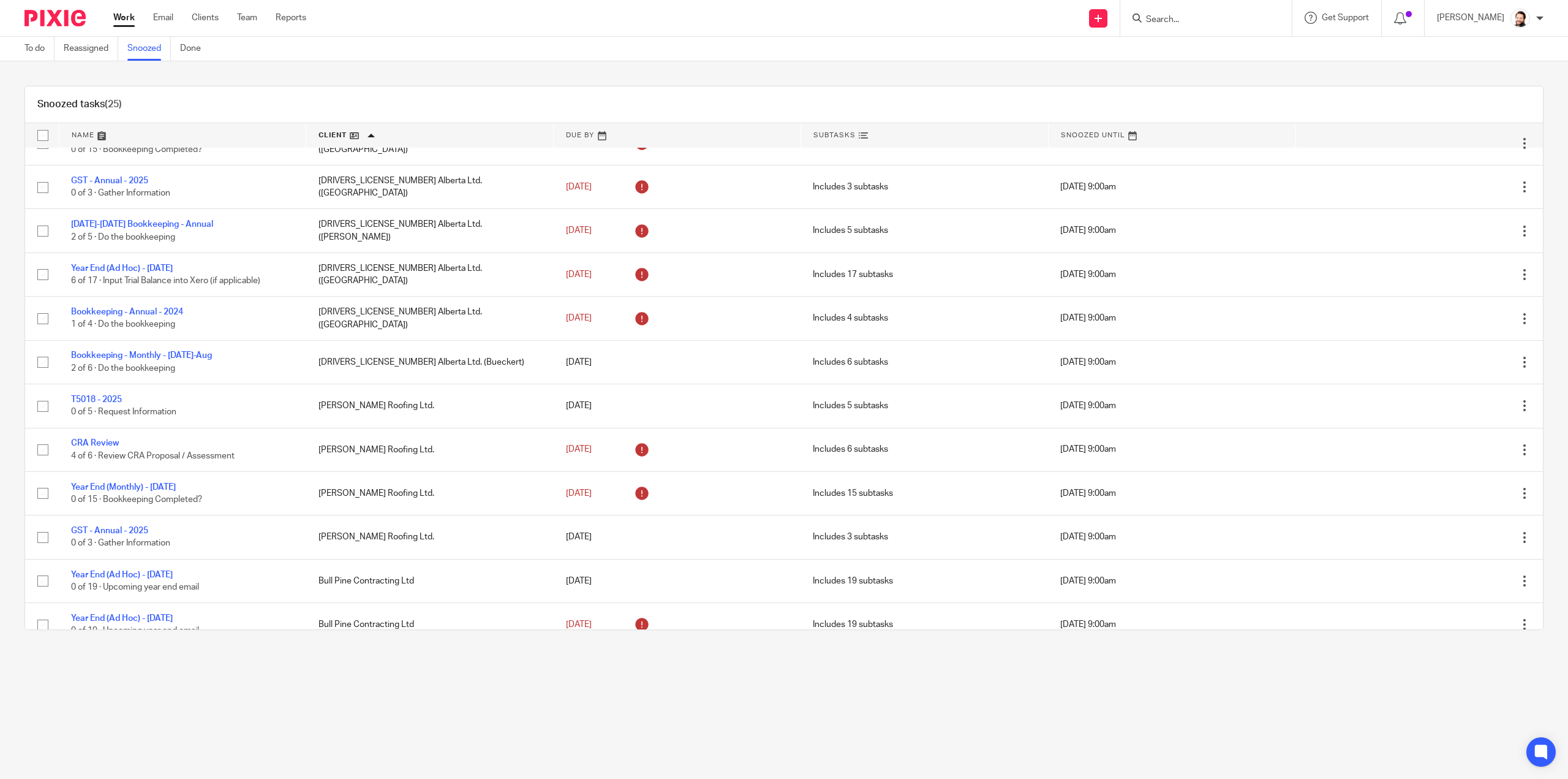
drag, startPoint x: 352, startPoint y: 356, endPoint x: 229, endPoint y: 690, distance: 355.9
click at [229, 693] on main "To do Reassigned Snoozed Done Snoozed tasks (25) Name Client Due By Subtasks Sn…" at bounding box center [784, 390] width 1568 height 779
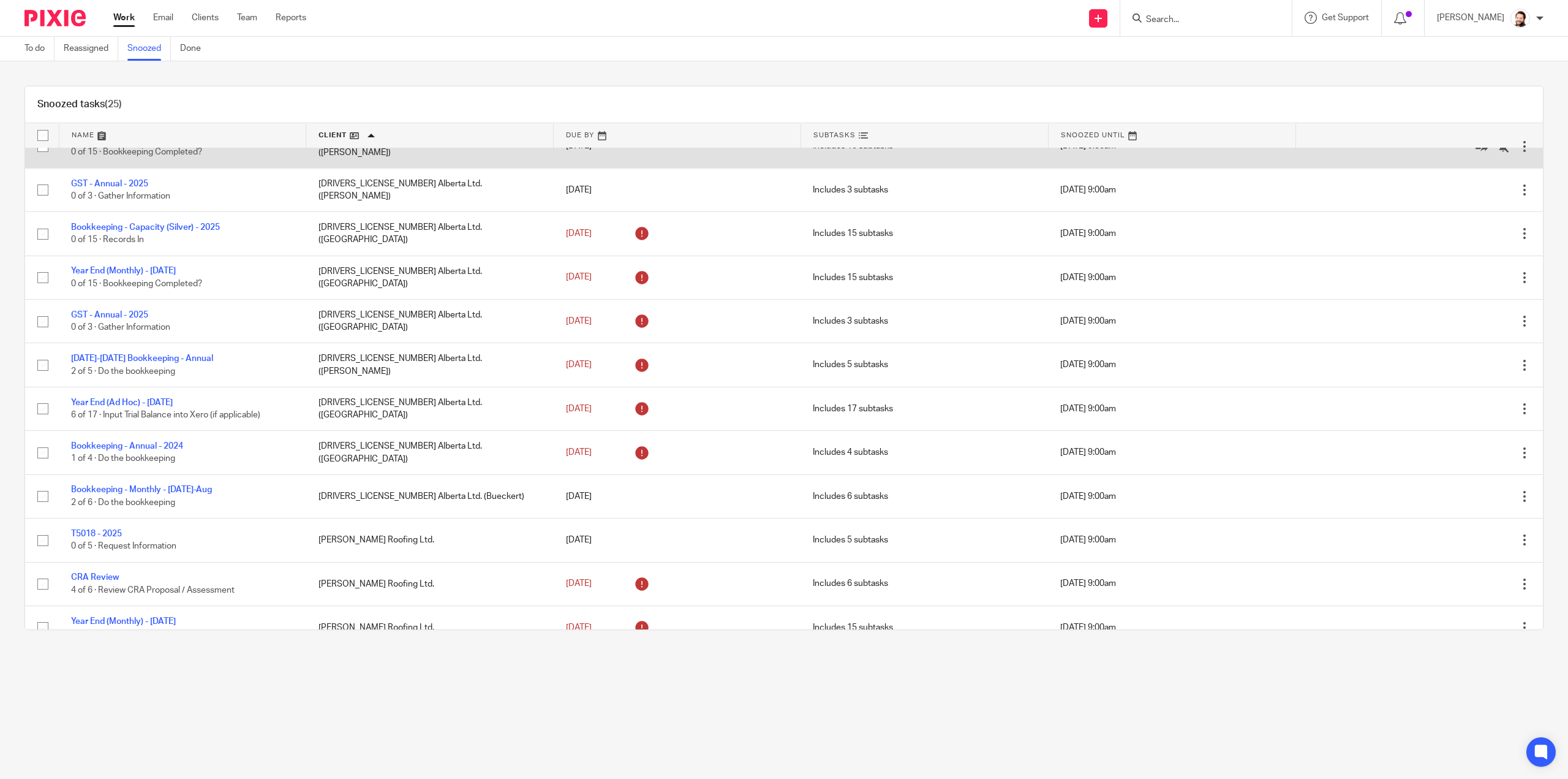
scroll to position [0, 0]
